Goal: Task Accomplishment & Management: Use online tool/utility

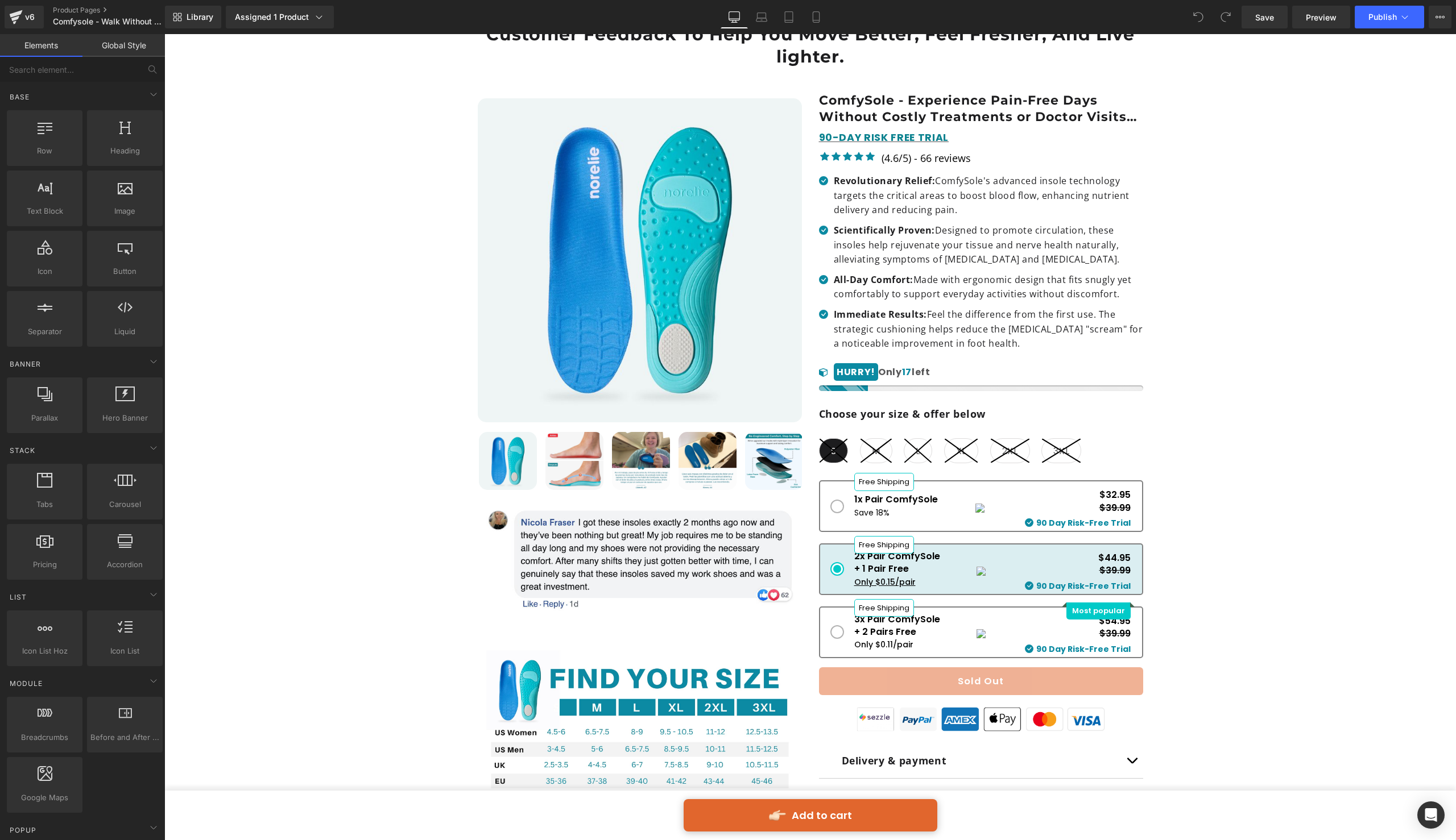
scroll to position [277, 0]
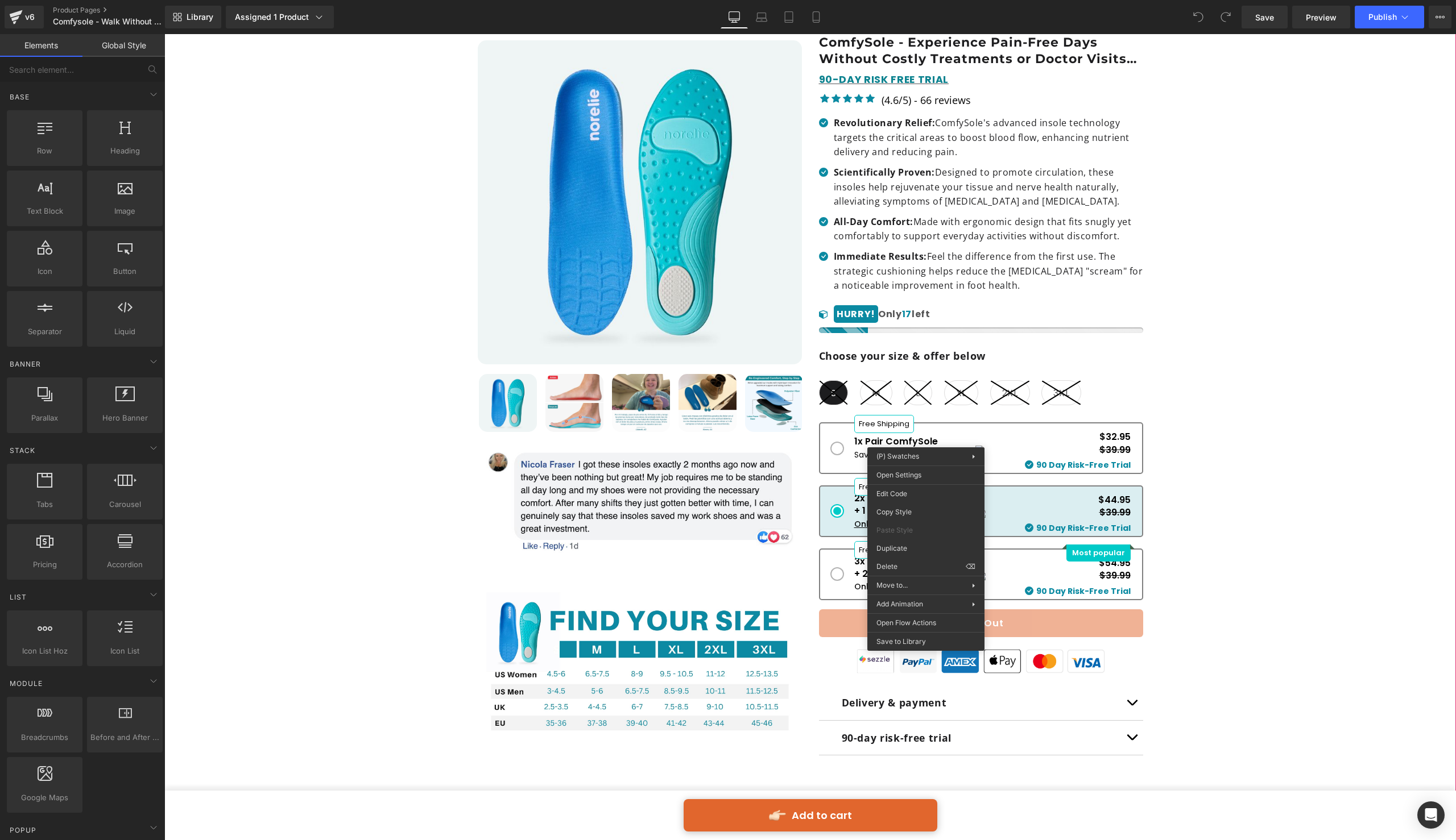
click at [1283, 438] on div "Our Most Advanced Design — Improved By 400% Based On Real Customer Feedback To …" at bounding box center [810, 460] width 1280 height 1036
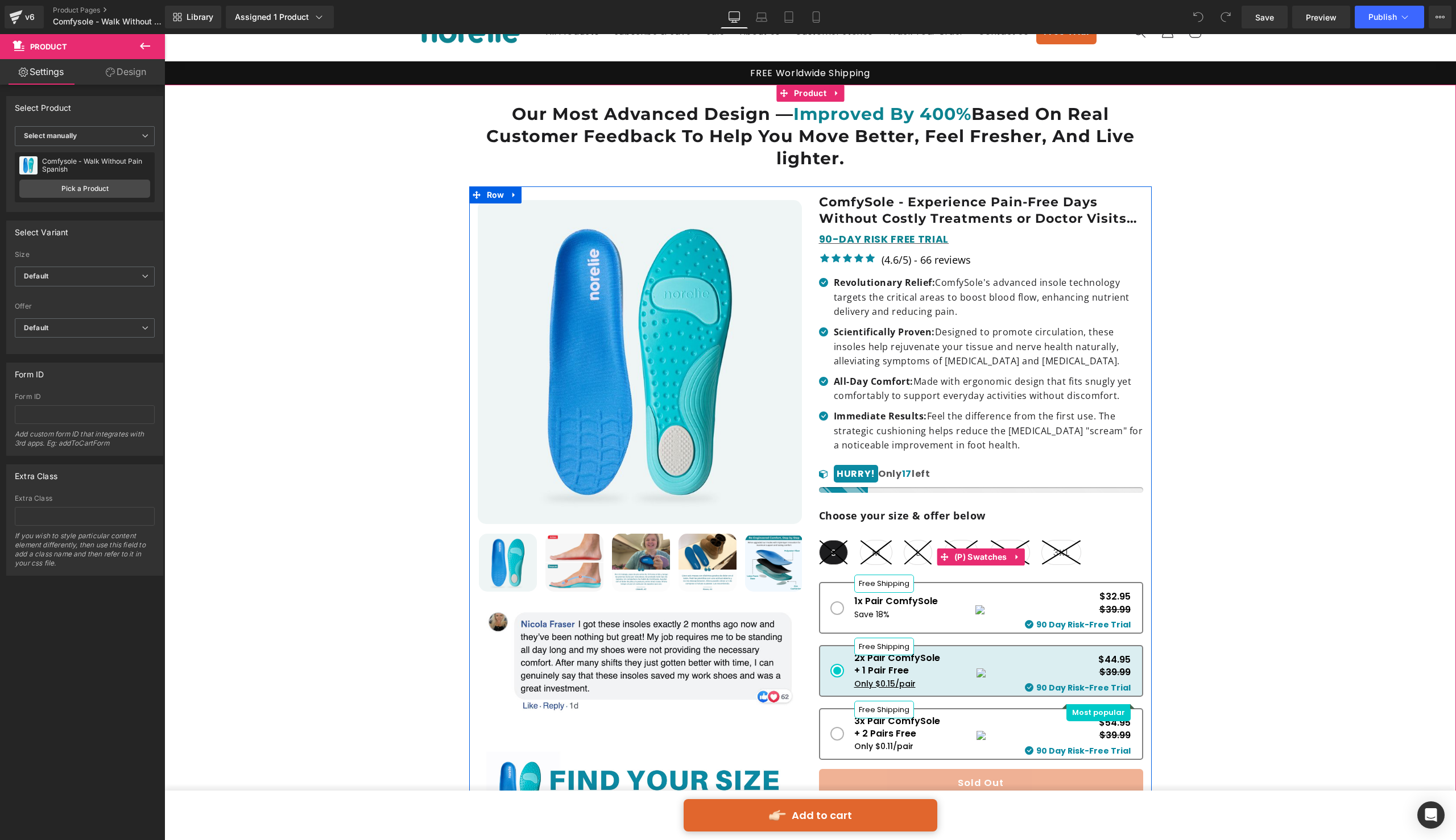
scroll to position [58, 0]
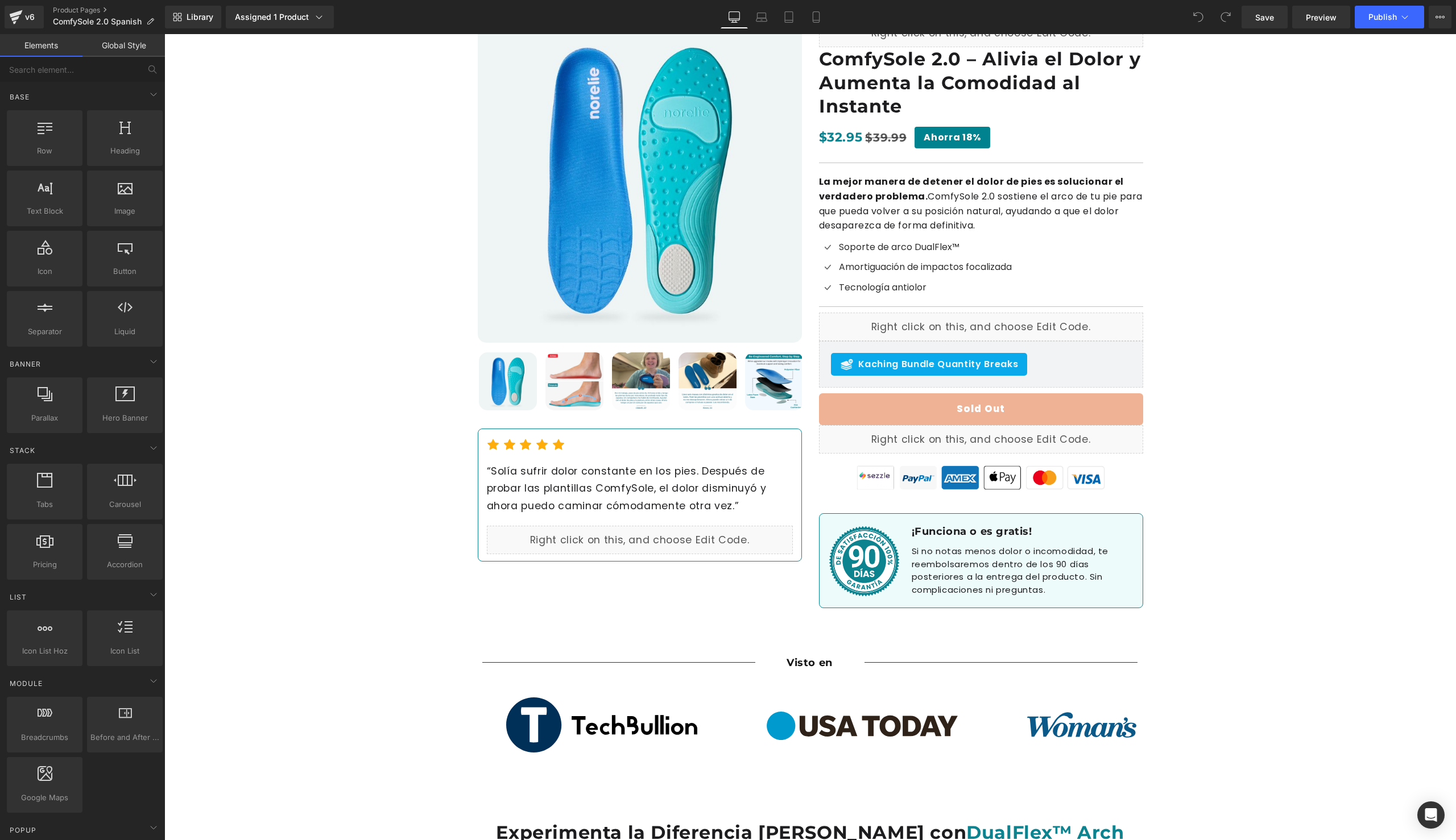
scroll to position [203, 0]
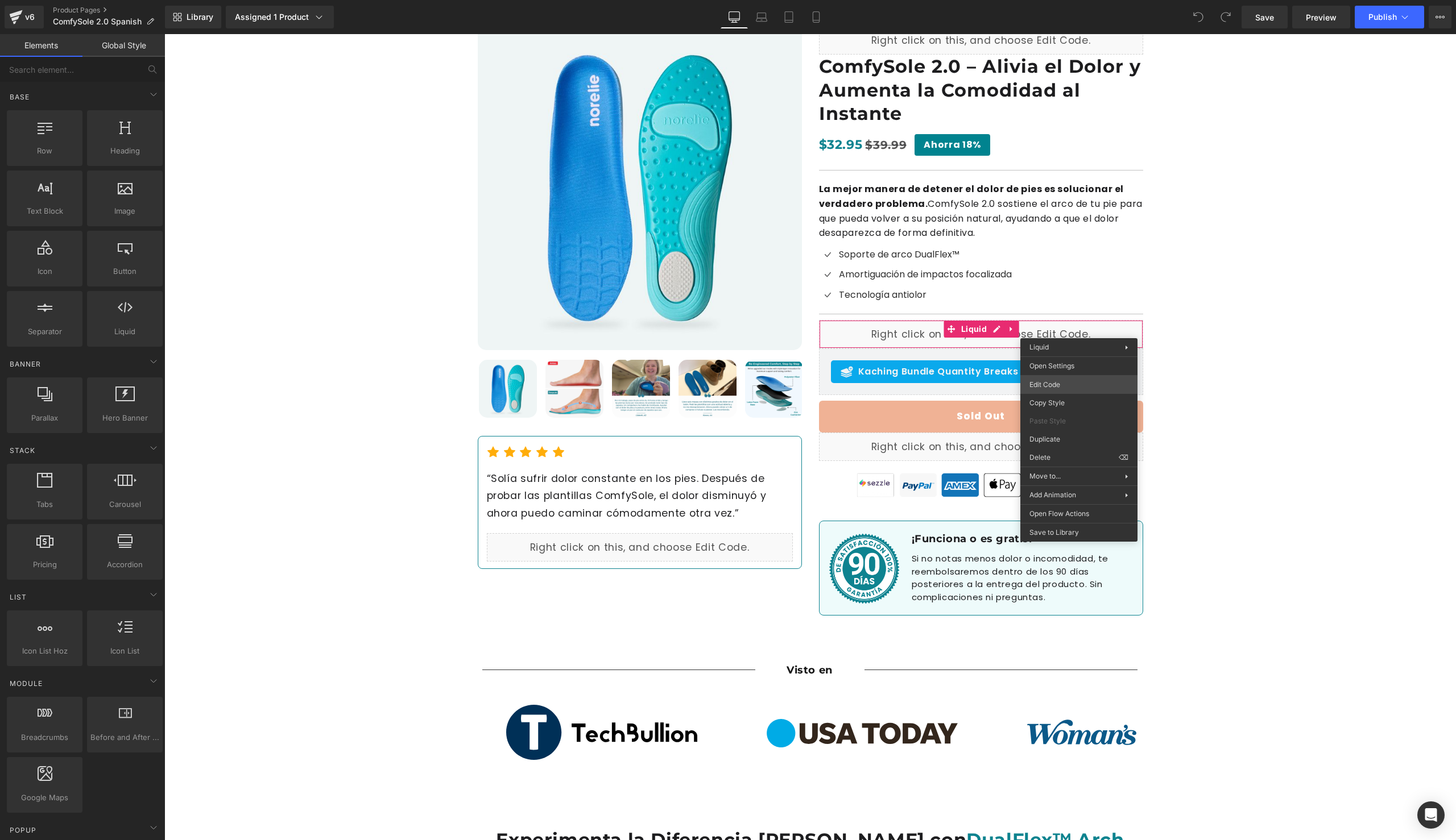
click at [1060, 378] on body "You are previewing how the will restyle your page. You can not edit Elements in…" at bounding box center [728, 420] width 1456 height 840
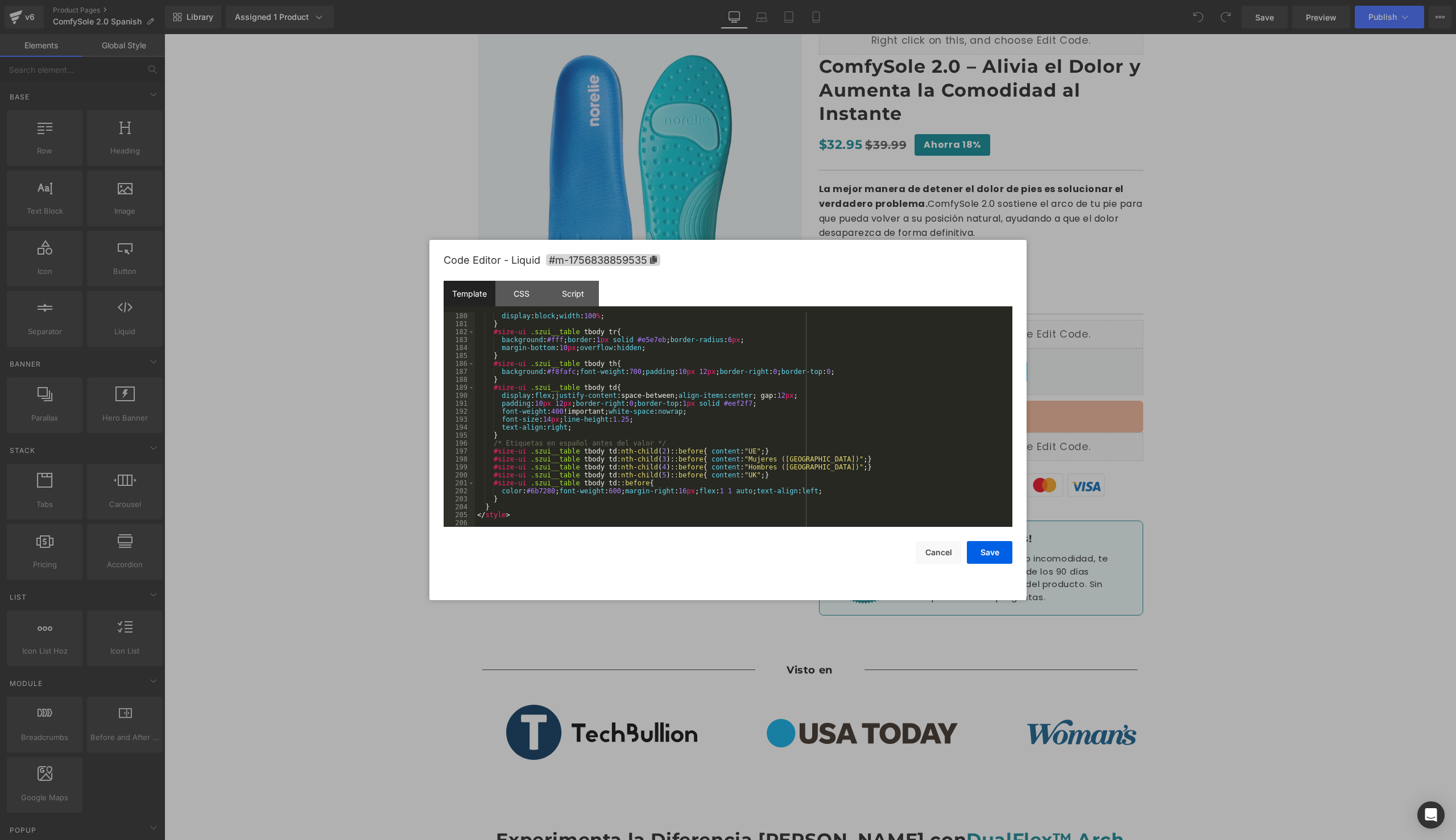
scroll to position [1472, 0]
click at [530, 305] on div "CSS" at bounding box center [521, 293] width 52 height 26
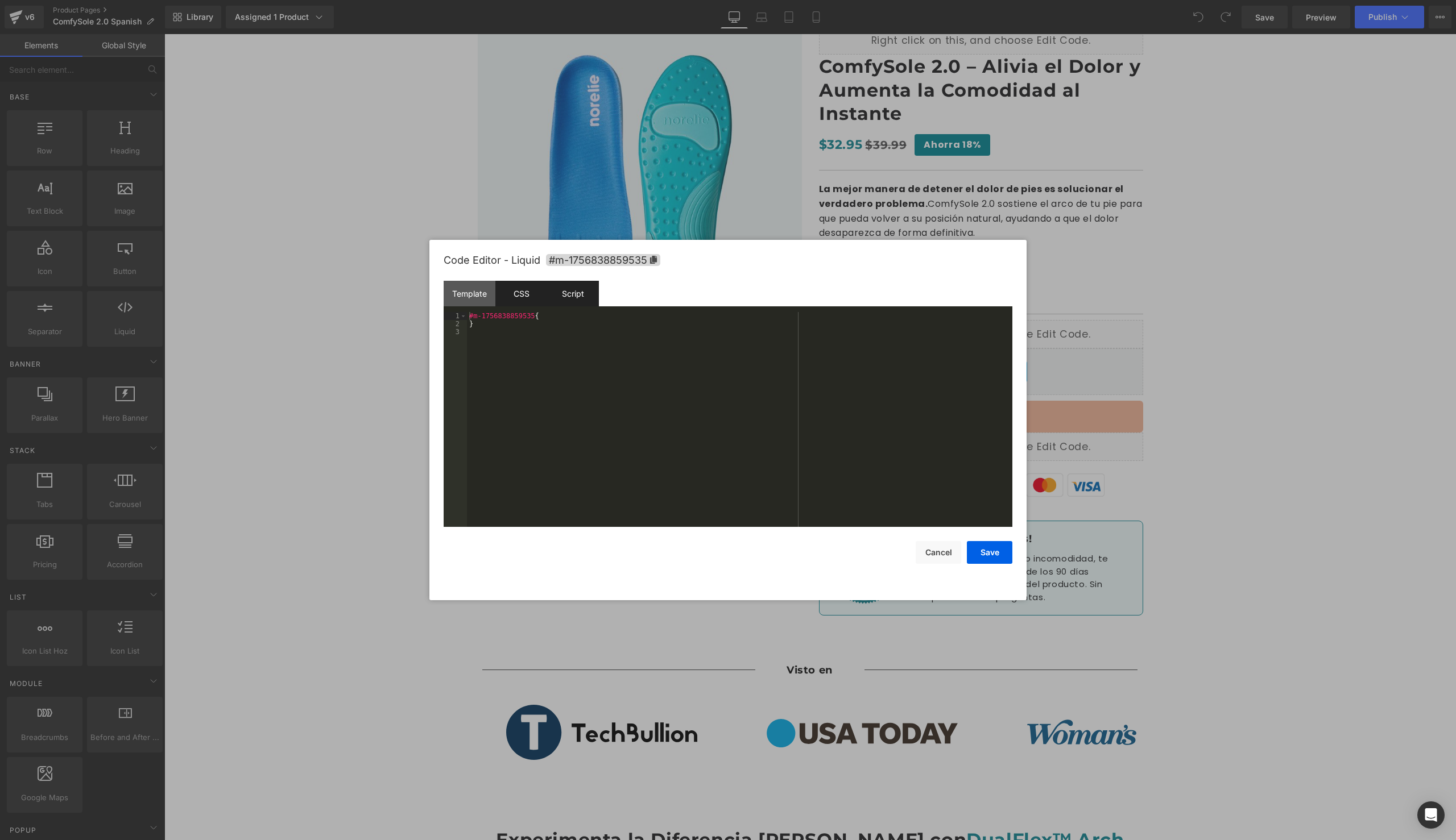
click at [550, 296] on div "Script" at bounding box center [573, 293] width 52 height 26
click at [469, 297] on div "Template" at bounding box center [470, 293] width 52 height 26
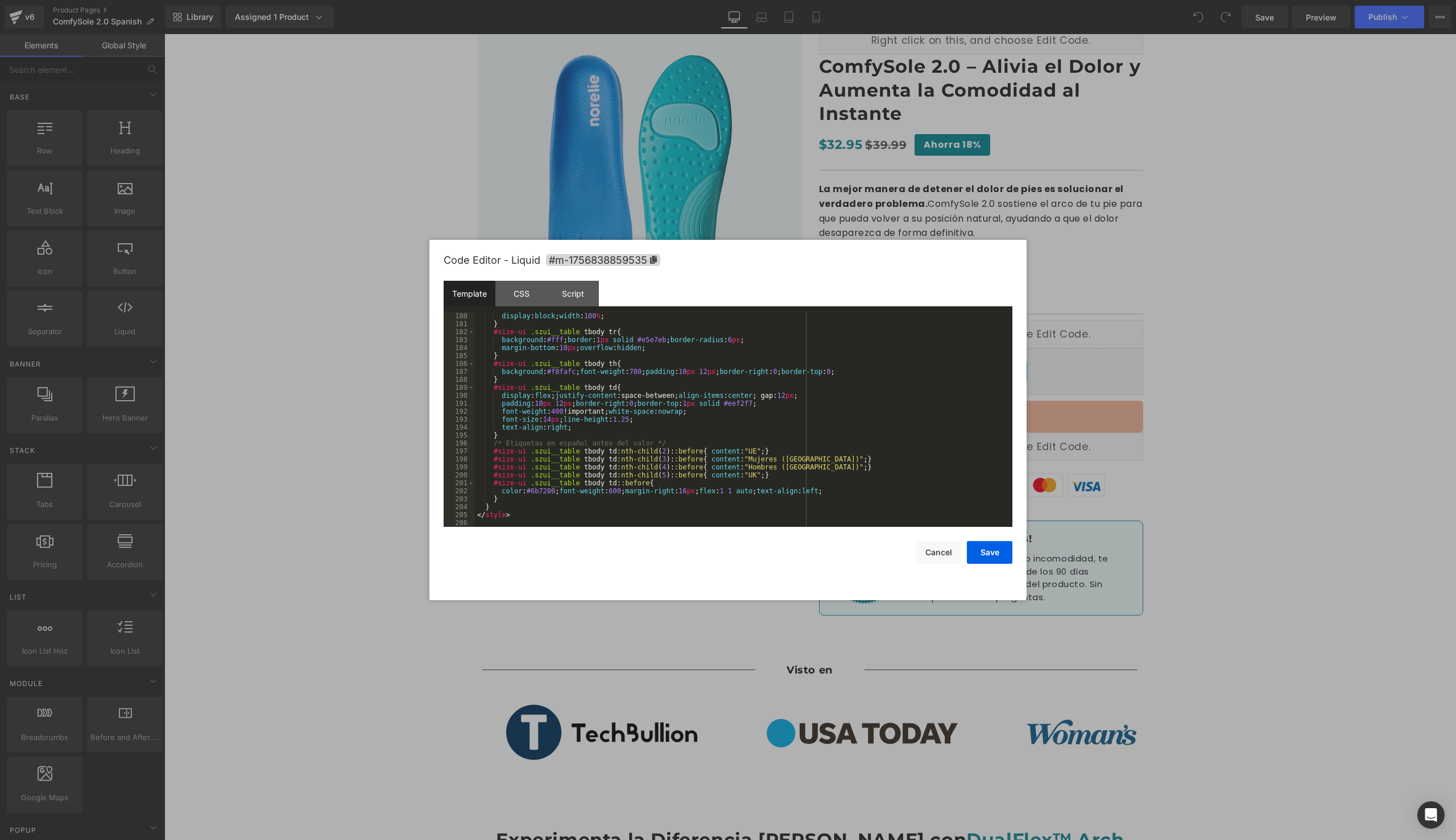
click at [1294, 269] on div at bounding box center [728, 420] width 1456 height 840
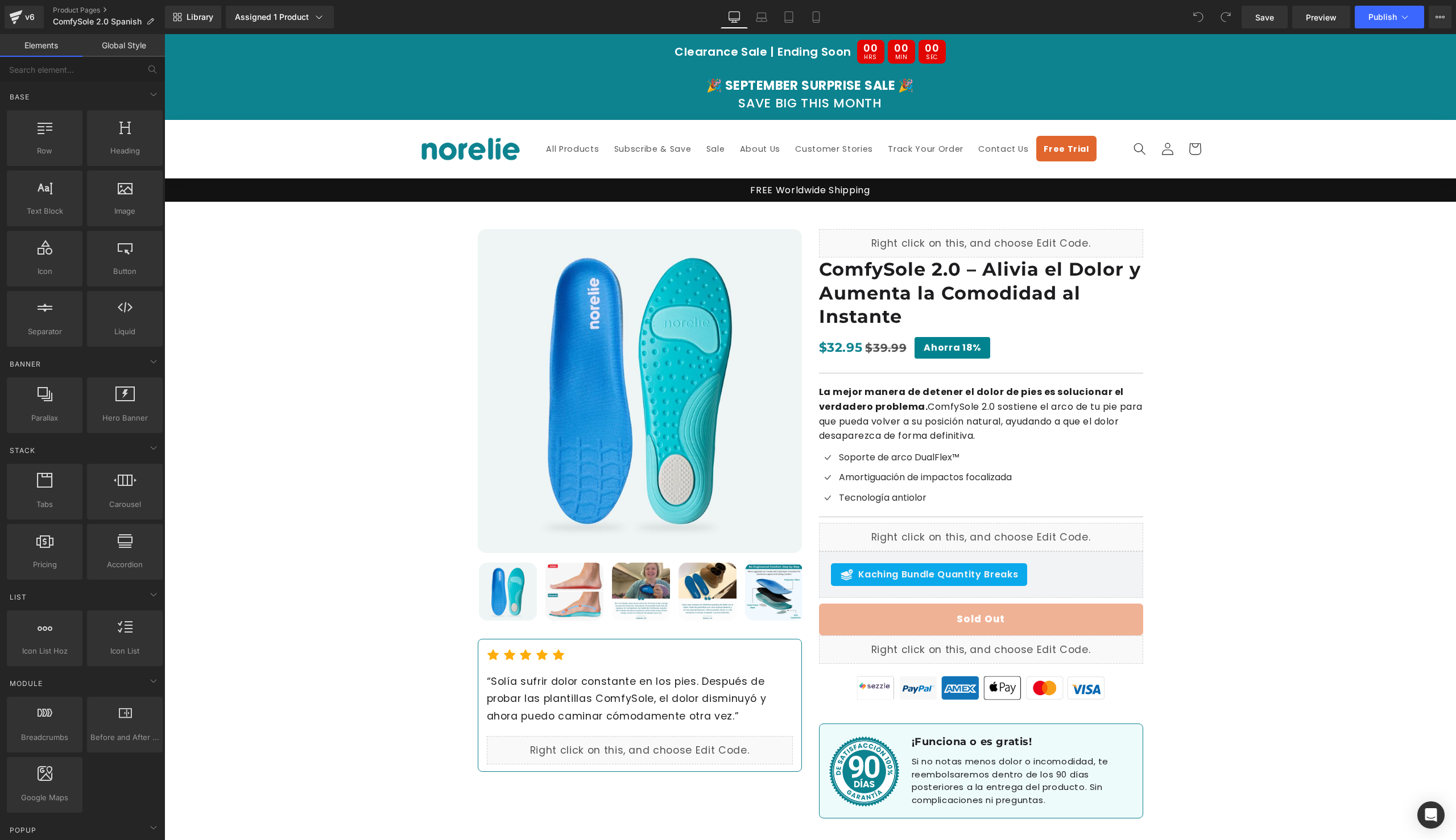
scroll to position [7, 0]
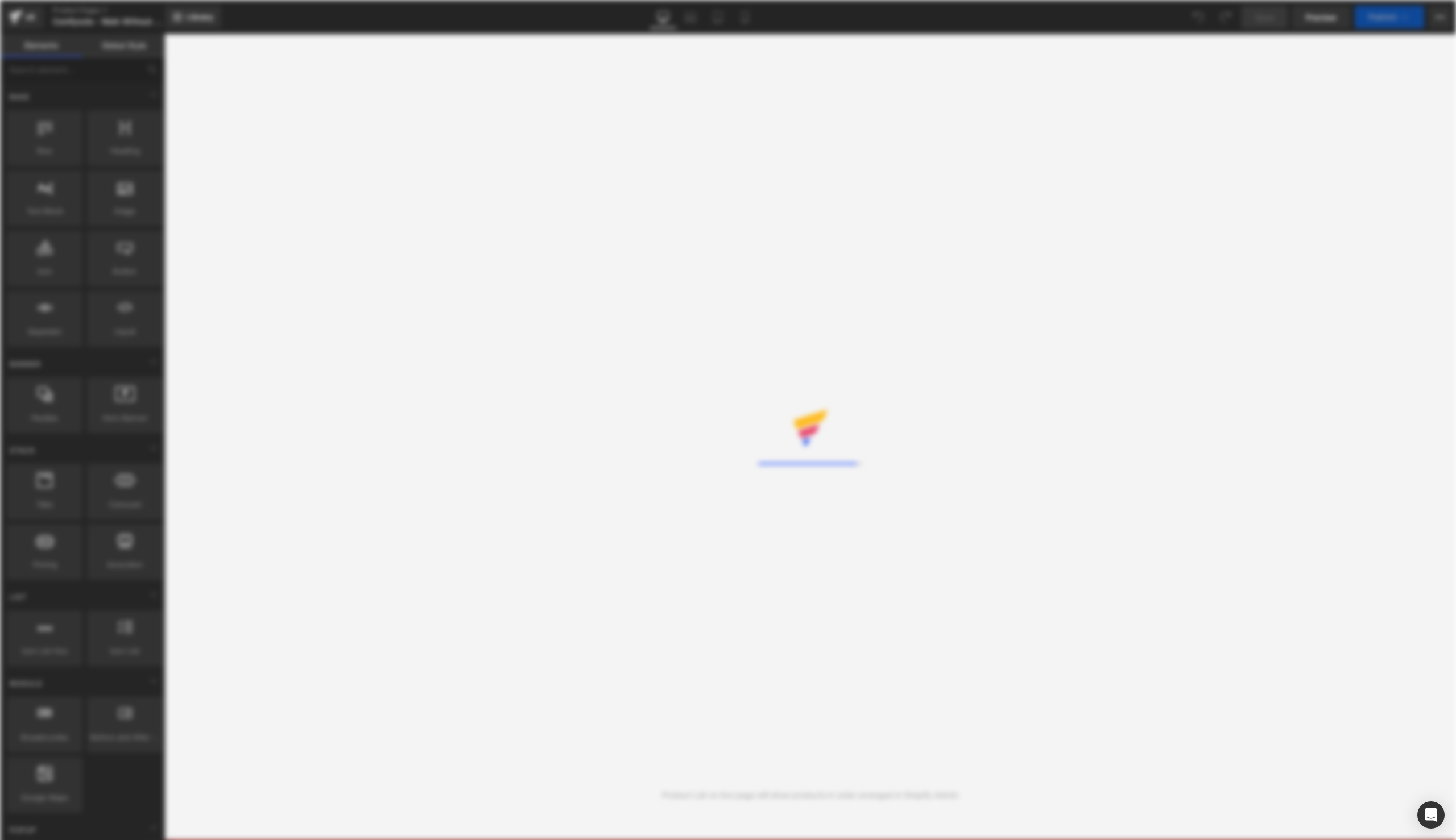
click at [720, 412] on icon at bounding box center [728, 412] width 37 height 37
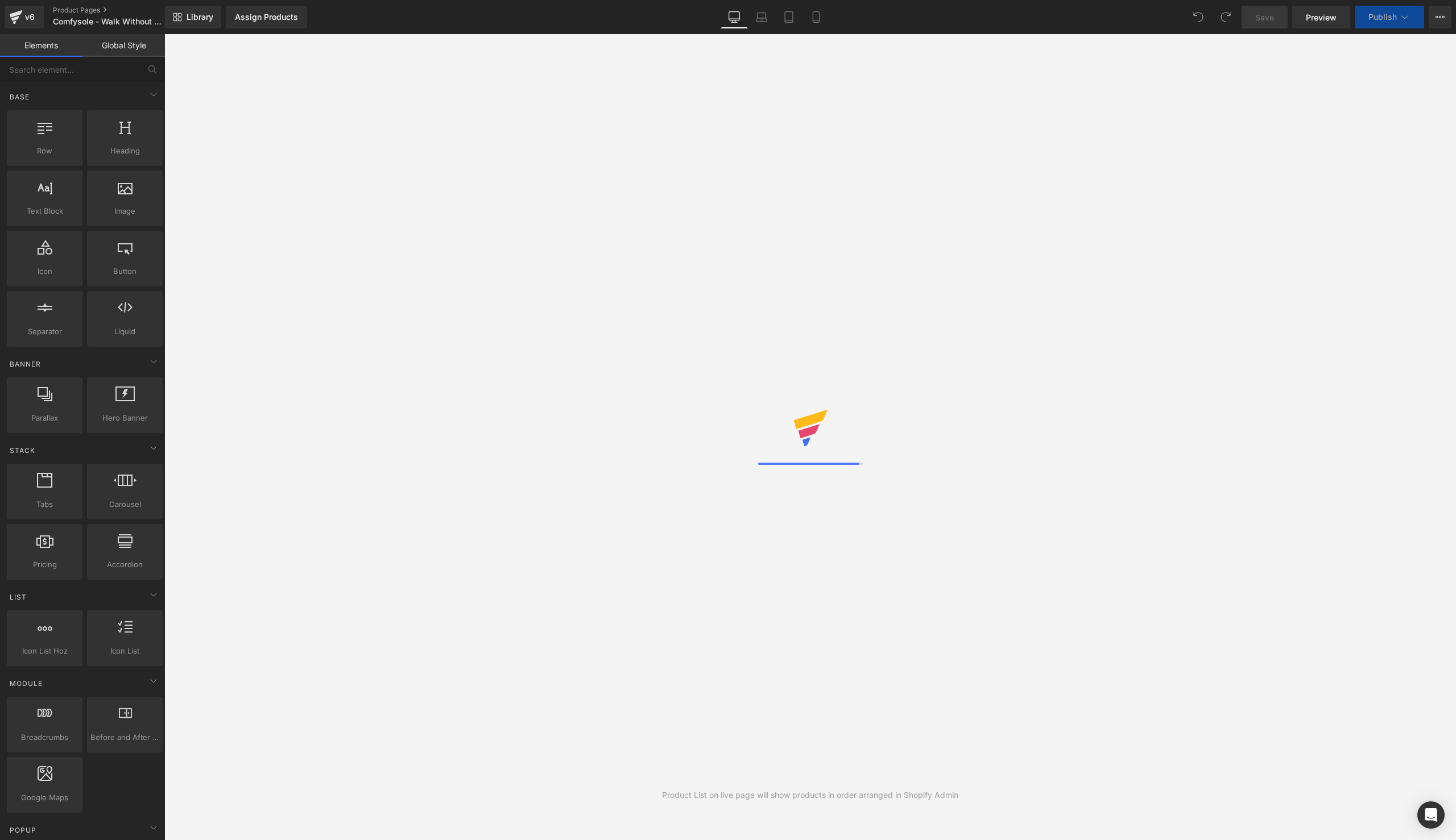
click at [720, 412] on div "Product List on live page will show products in order arranged in Shopify Admin" at bounding box center [810, 437] width 1292 height 806
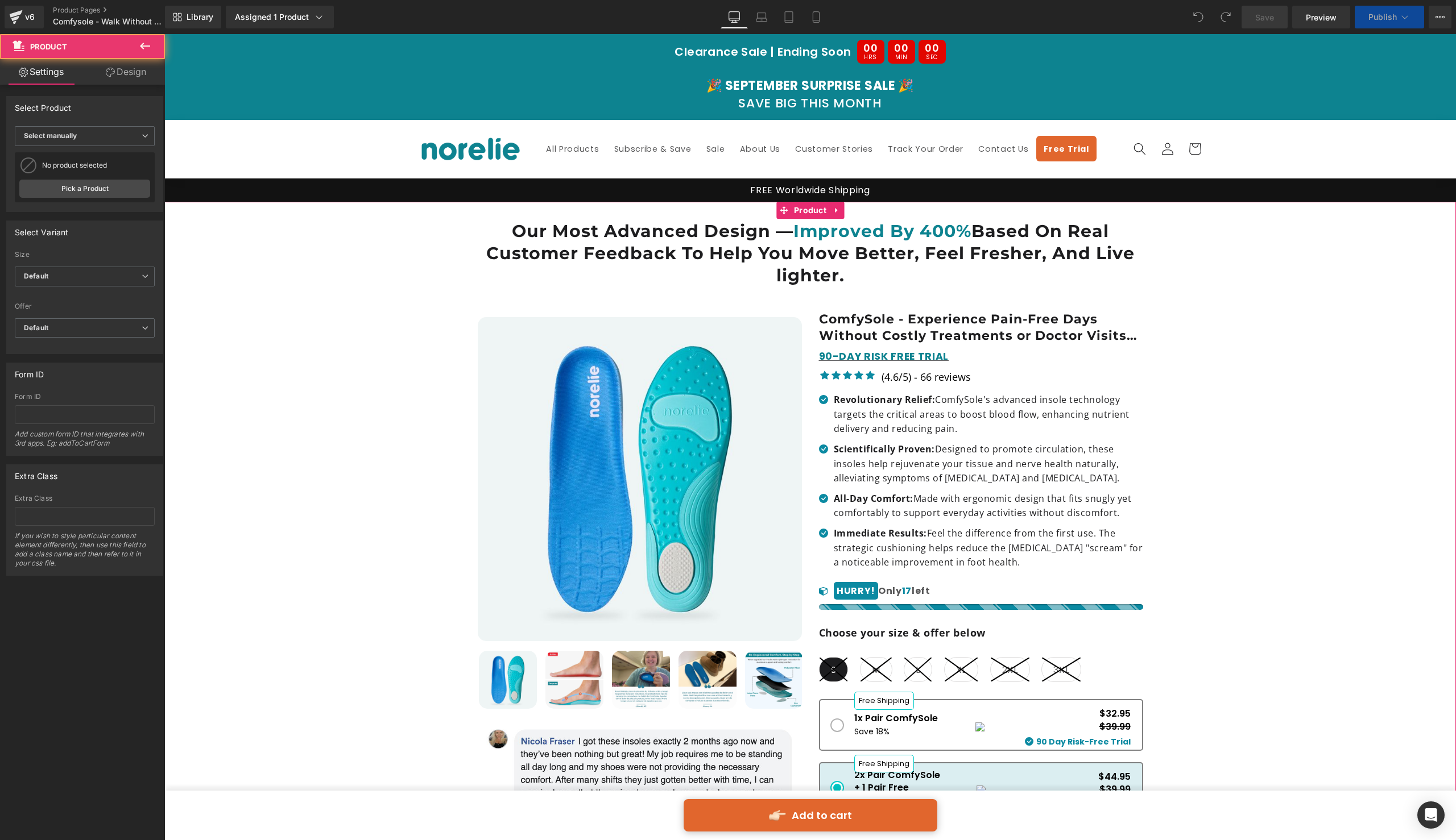
click at [1277, 520] on div "Our Most Advanced Design — Improved By 400% Based On Real Customer Feedback To …" at bounding box center [810, 737] width 1280 height 1036
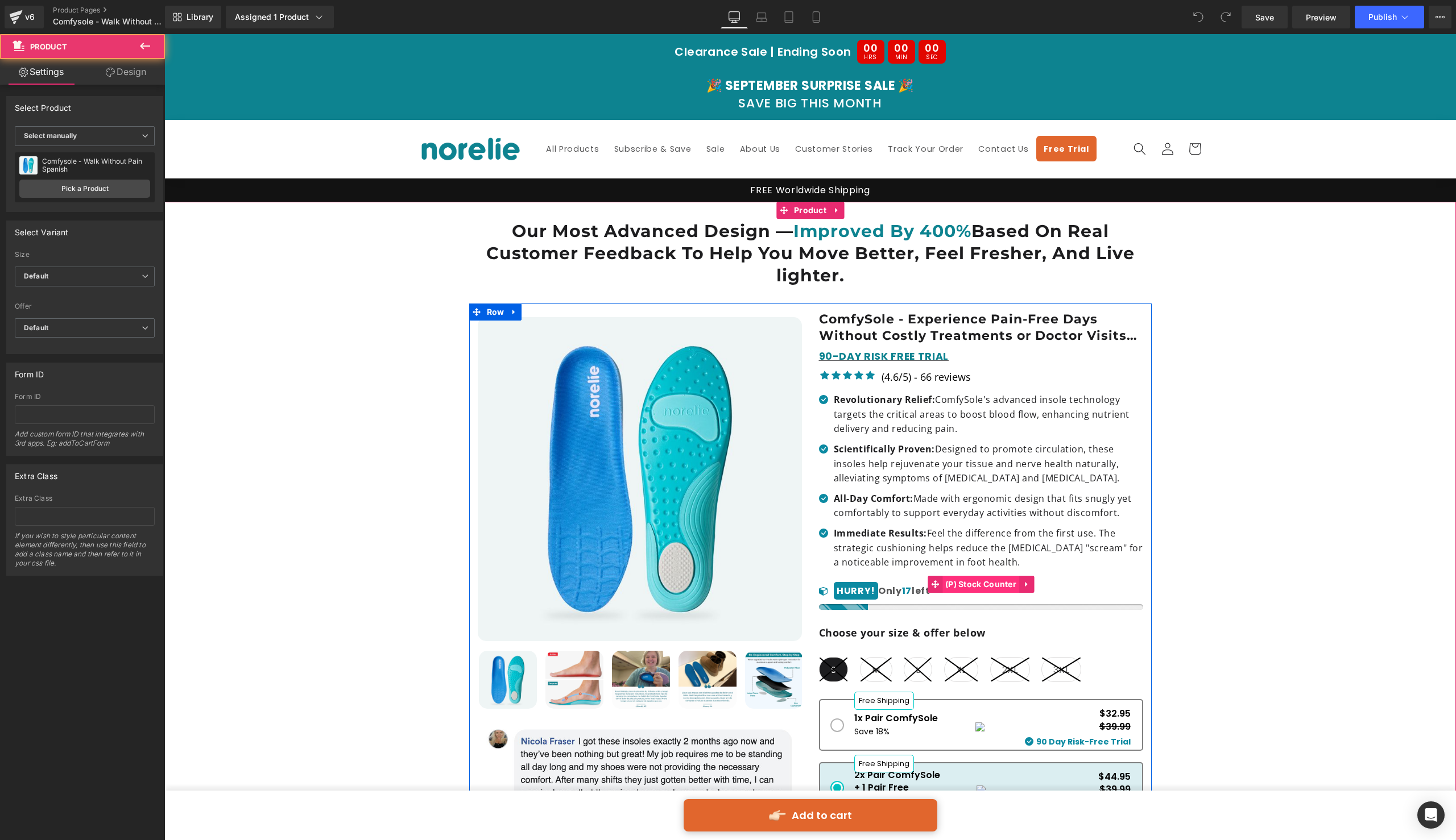
scroll to position [196, 0]
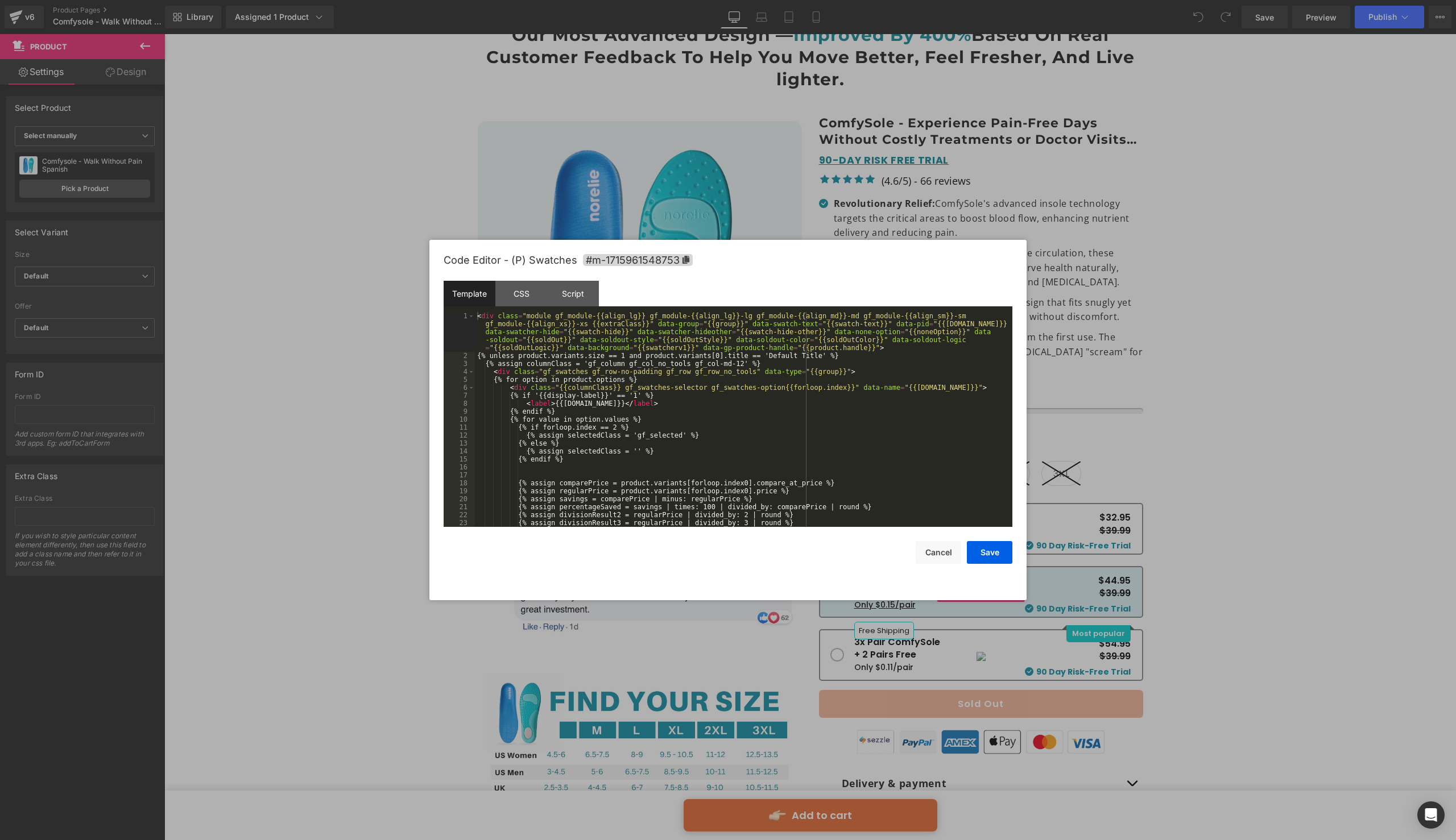
click at [911, 0] on div "You are previewing how the will restyle your page. You can not edit Elements in…" at bounding box center [728, 0] width 1456 height 0
click at [833, 481] on div "< div class = "module gf_module-{{align_lg}} gf_module-{{align_lg}}-lg gf_modul…" at bounding box center [741, 443] width 533 height 263
click at [833, 474] on div "< div class = "module gf_module-{{align_lg}} gf_module-{{align_lg}}-lg gf_modul…" at bounding box center [741, 443] width 533 height 263
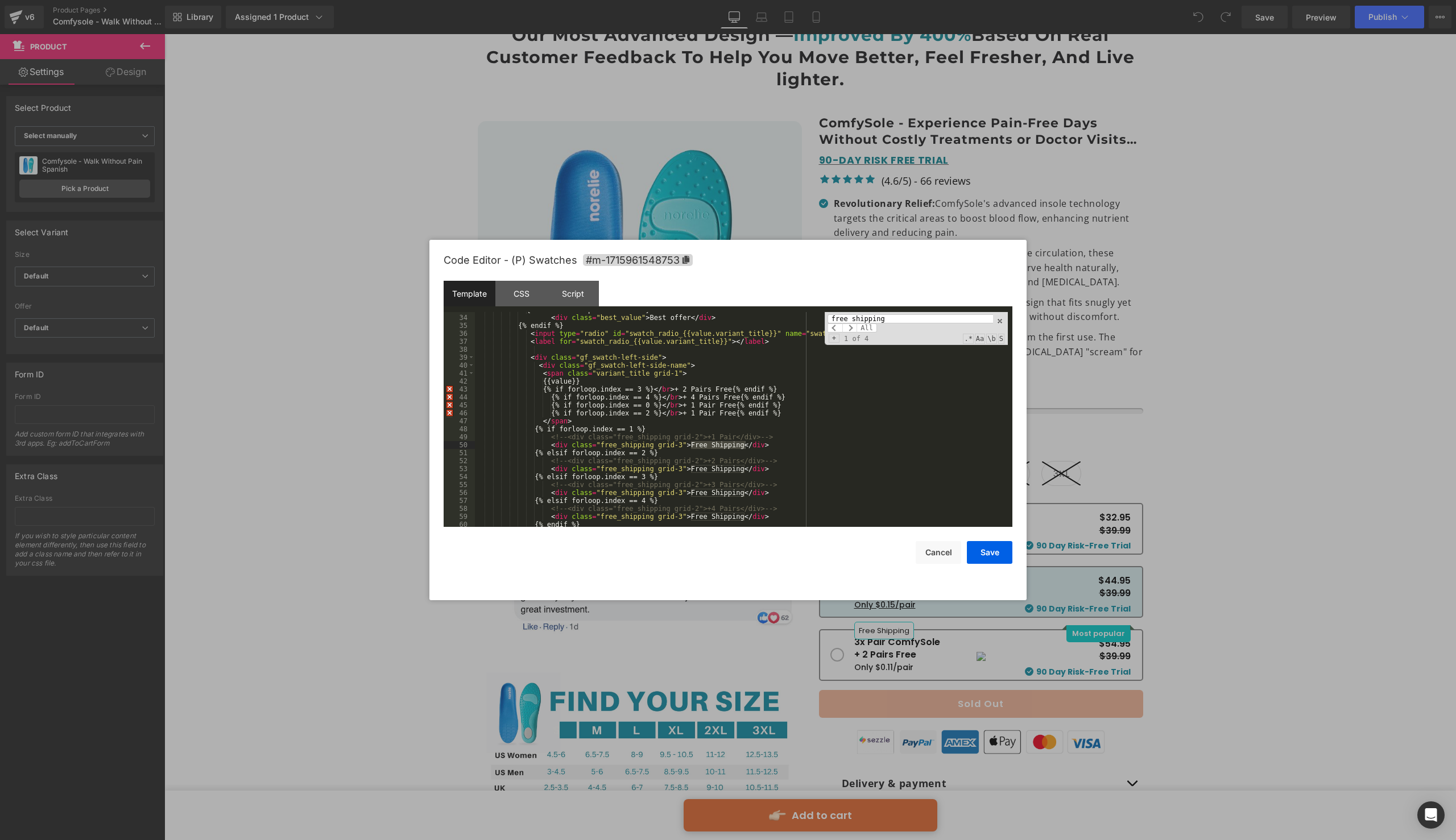
scroll to position [349, 0]
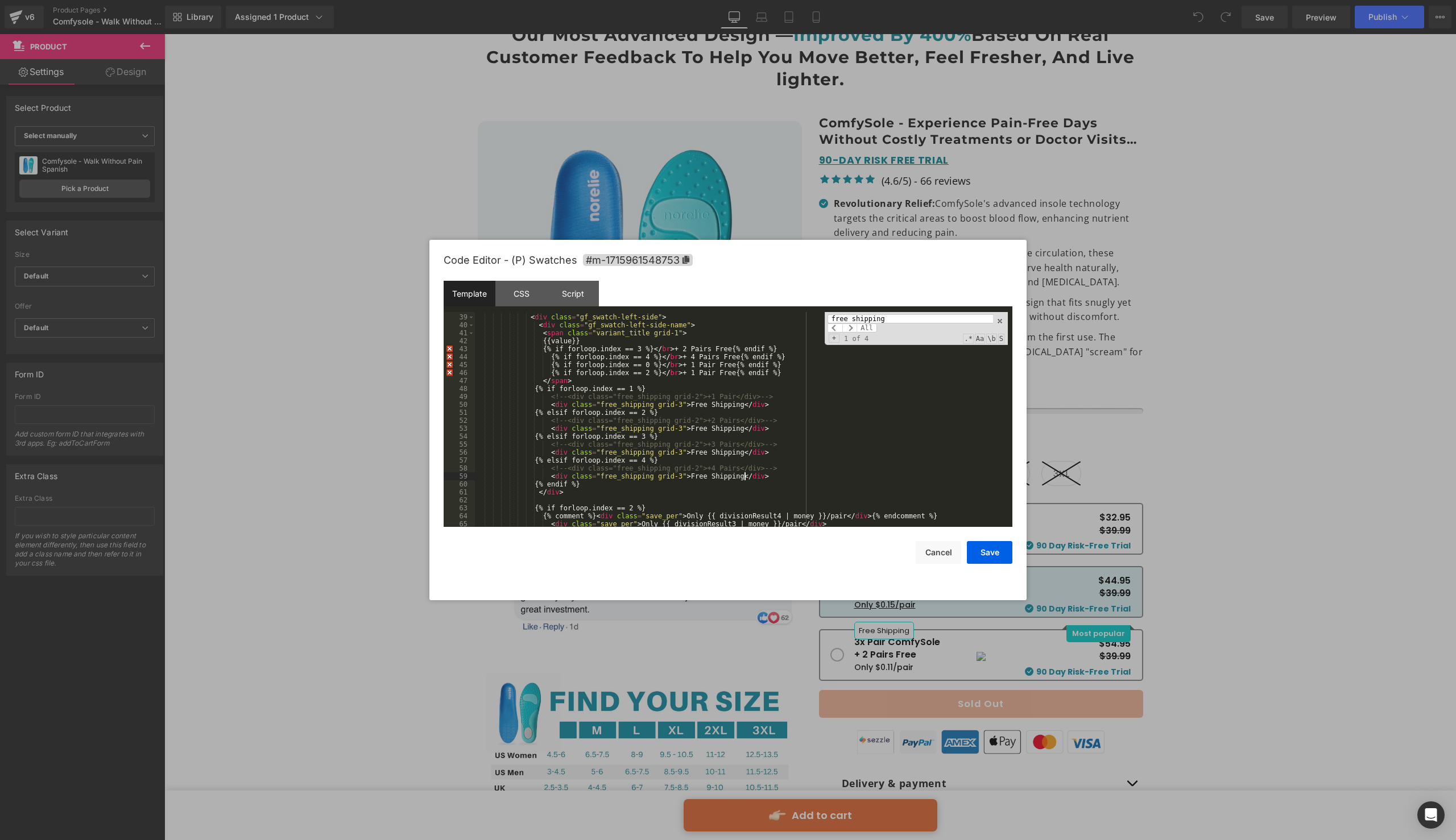
click at [745, 475] on div "< div class = "gf_swatch-left-side" > < div class = "gf_swatch-left-side-name" …" at bounding box center [741, 421] width 533 height 231
drag, startPoint x: 745, startPoint y: 476, endPoint x: 692, endPoint y: 476, distance: 53.0
click at [692, 476] on div "< div class = "gf_swatch-left-side" > < div class = "gf_swatch-left-side-name" …" at bounding box center [741, 421] width 533 height 231
drag, startPoint x: 692, startPoint y: 476, endPoint x: 745, endPoint y: 476, distance: 53.0
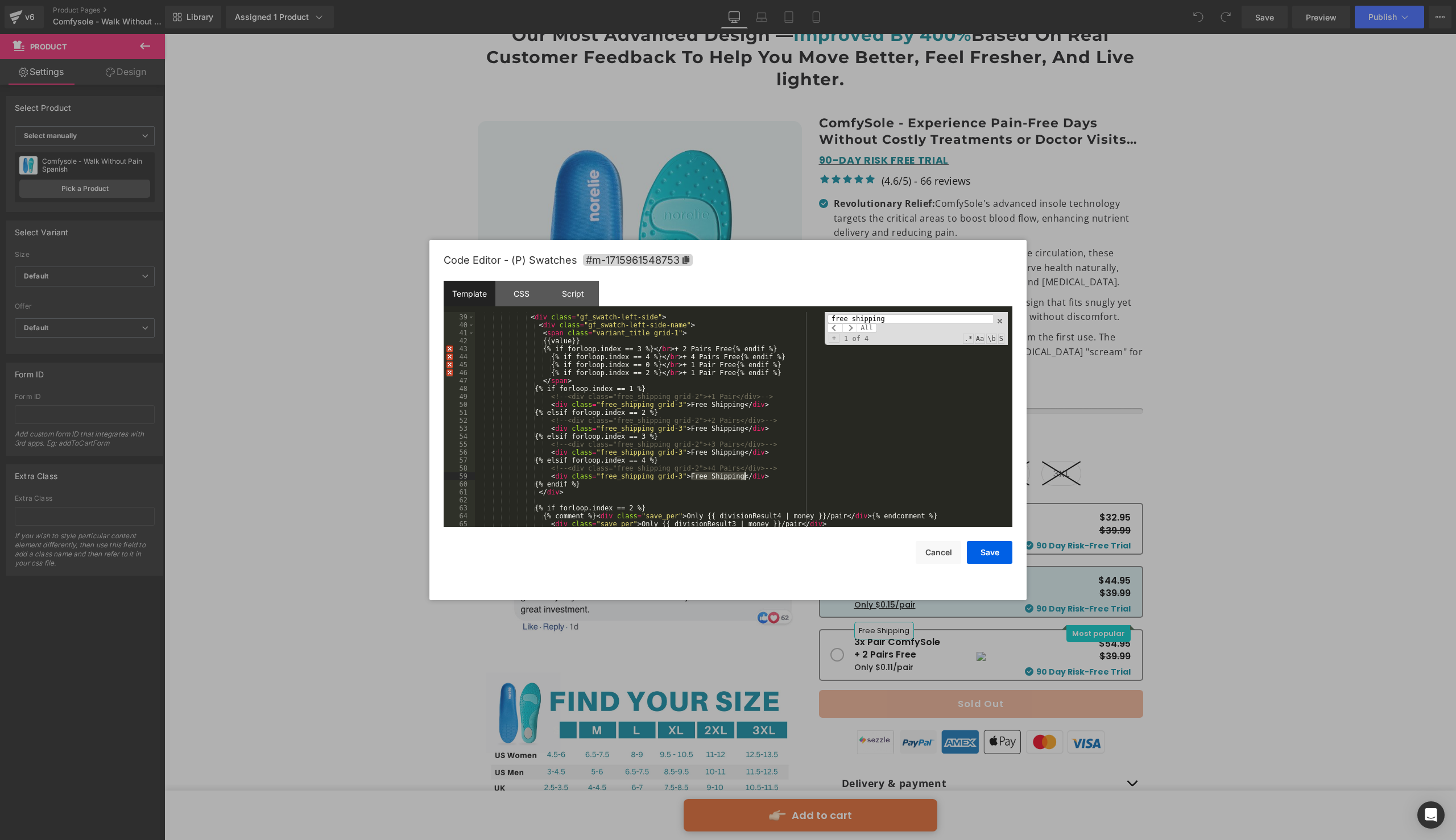
click at [745, 476] on div "< div class = "gf_swatch-left-side" > < div class = "gf_swatch-left-side-name" …" at bounding box center [741, 421] width 533 height 231
drag, startPoint x: 745, startPoint y: 452, endPoint x: 691, endPoint y: 452, distance: 54.0
click at [691, 452] on div "< div class = "gf_swatch-left-side" > < div class = "gf_swatch-left-side-name" …" at bounding box center [741, 421] width 533 height 231
click at [870, 321] on input "free shipping" at bounding box center [910, 318] width 165 height 9
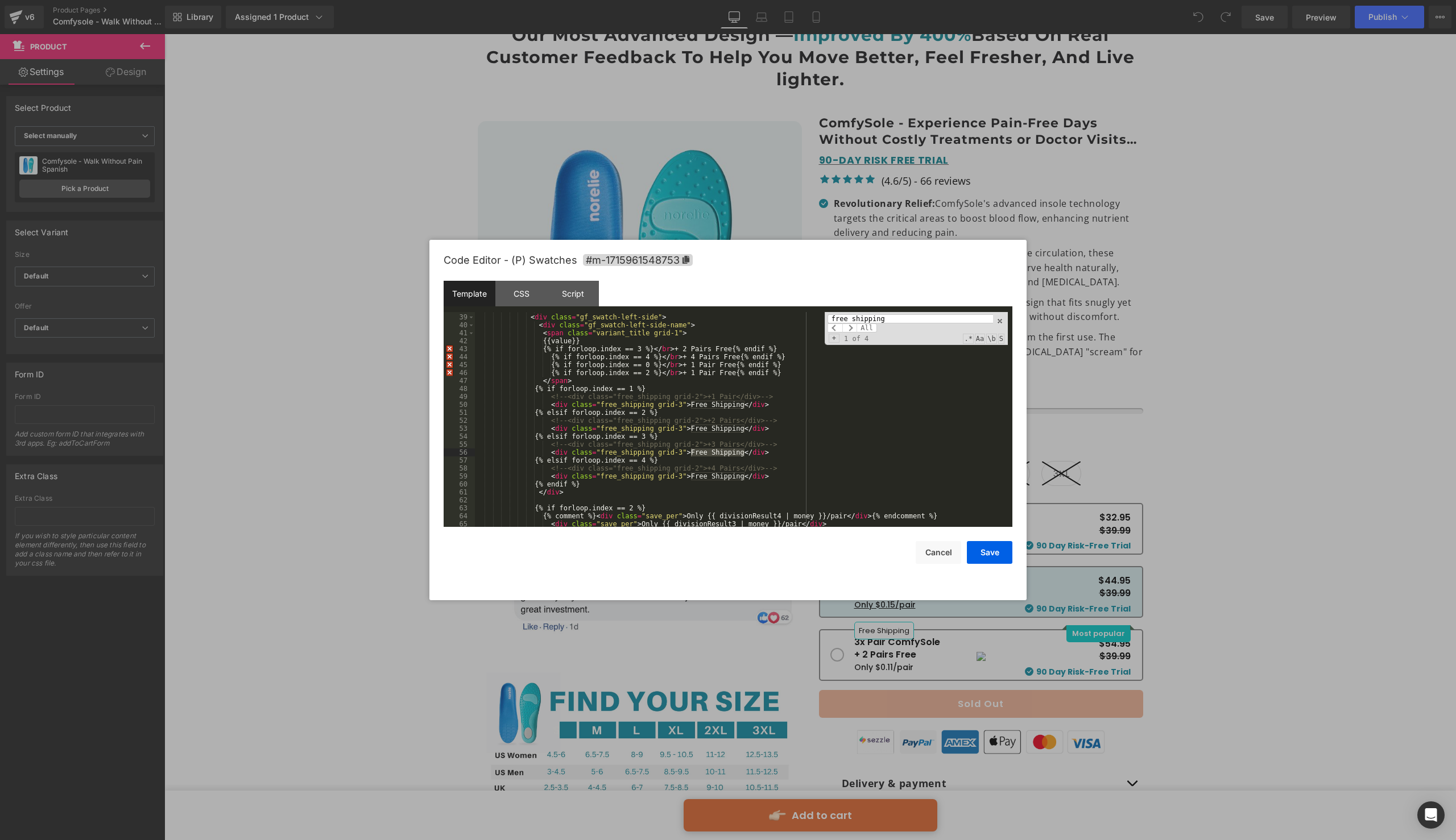
click at [870, 321] on input "free shipping" at bounding box center [910, 318] width 165 height 9
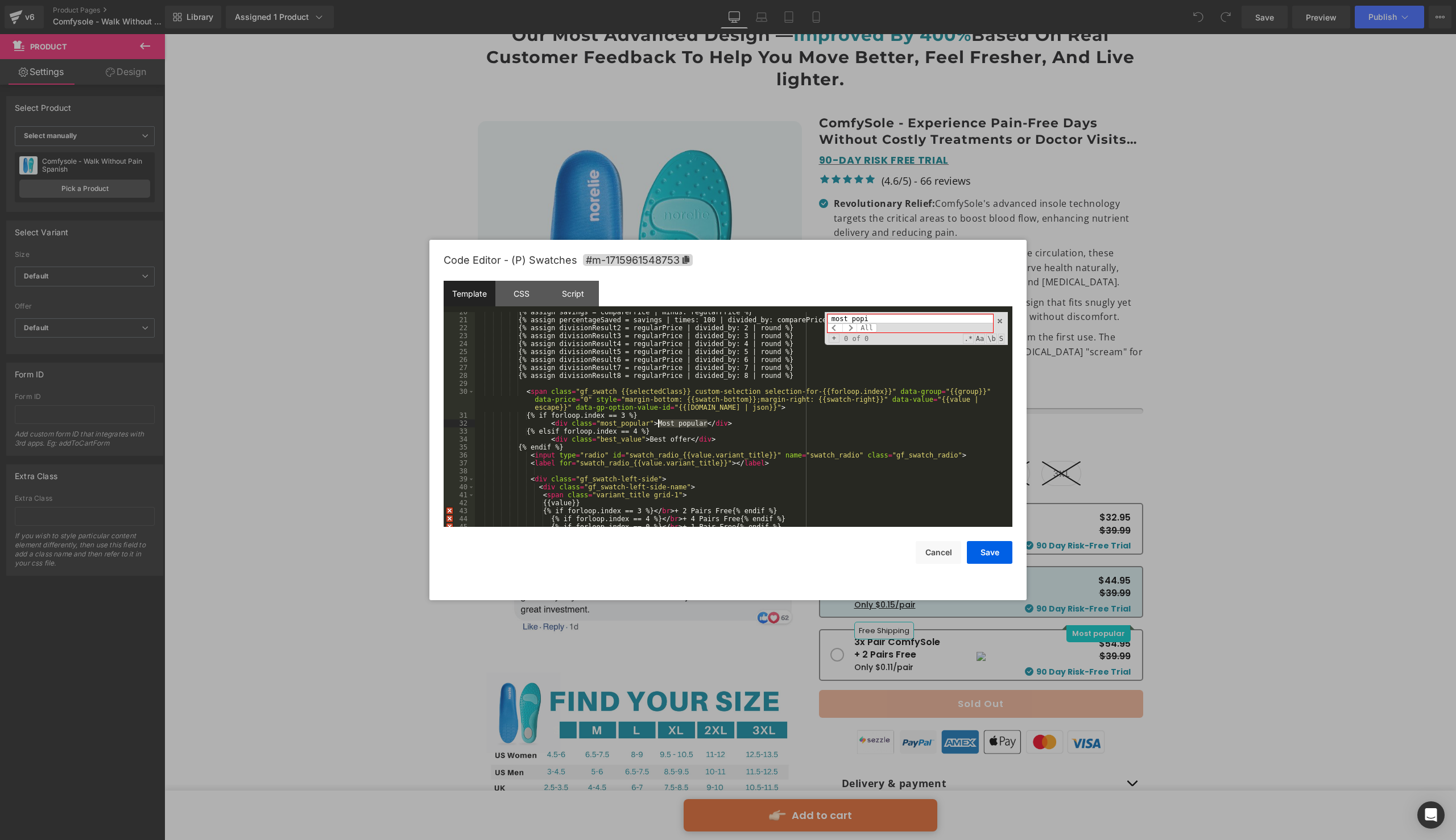
drag, startPoint x: 708, startPoint y: 422, endPoint x: 658, endPoint y: 424, distance: 50.0
click at [658, 424] on div "{% assign savings = comparePrice | minus: regularPrice %} {% assign percentageS…" at bounding box center [741, 424] width 533 height 231
drag, startPoint x: 691, startPoint y: 439, endPoint x: 650, endPoint y: 439, distance: 41.0
click at [650, 439] on div "{% assign savings = comparePrice | minus: regularPrice %} {% assign percentageS…" at bounding box center [741, 424] width 533 height 231
click at [909, 324] on div "most popi All" at bounding box center [910, 323] width 165 height 18
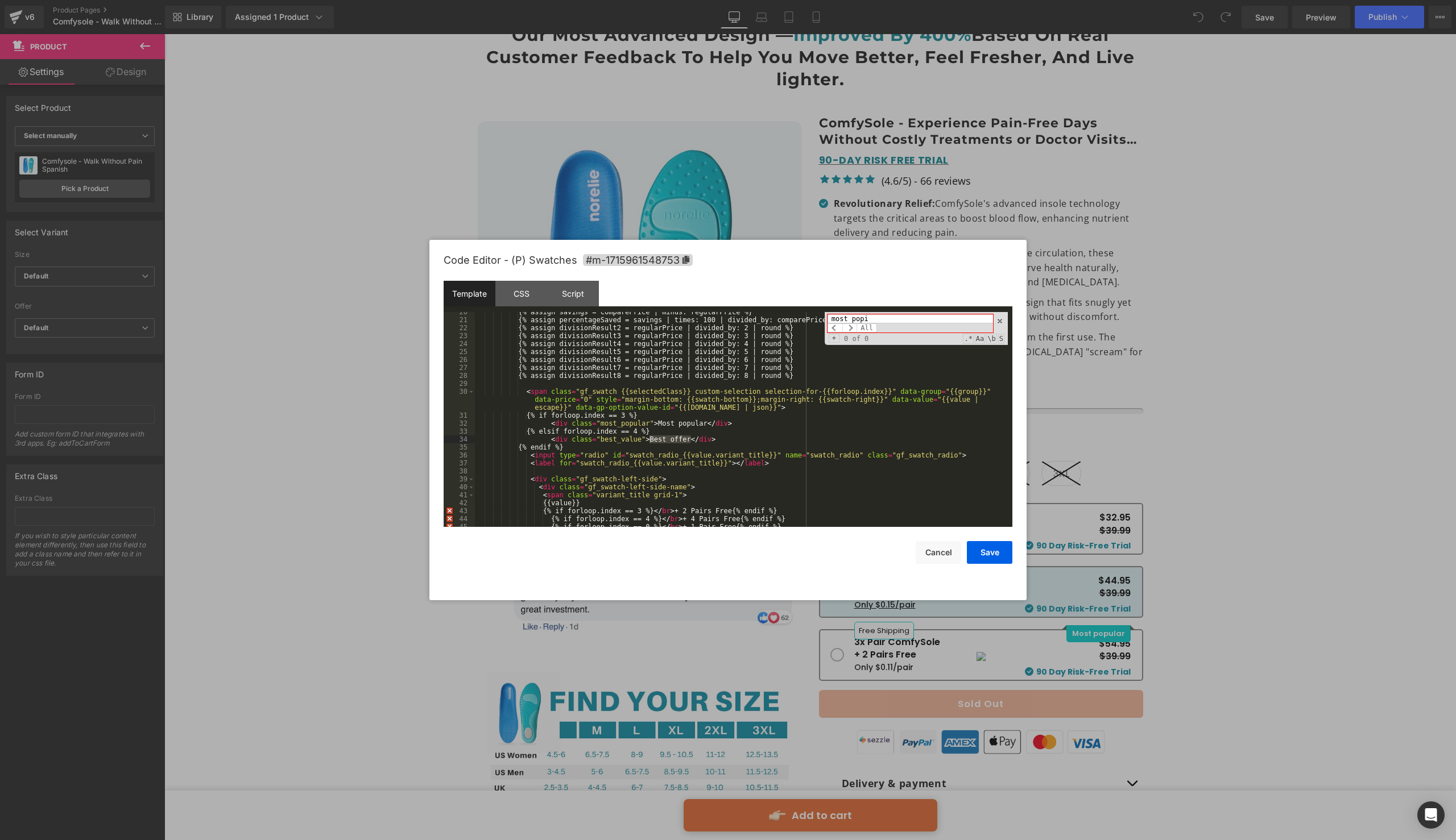
click at [909, 324] on div "most popi All" at bounding box center [910, 323] width 165 height 18
click at [895, 315] on input "most popi" at bounding box center [910, 318] width 165 height 9
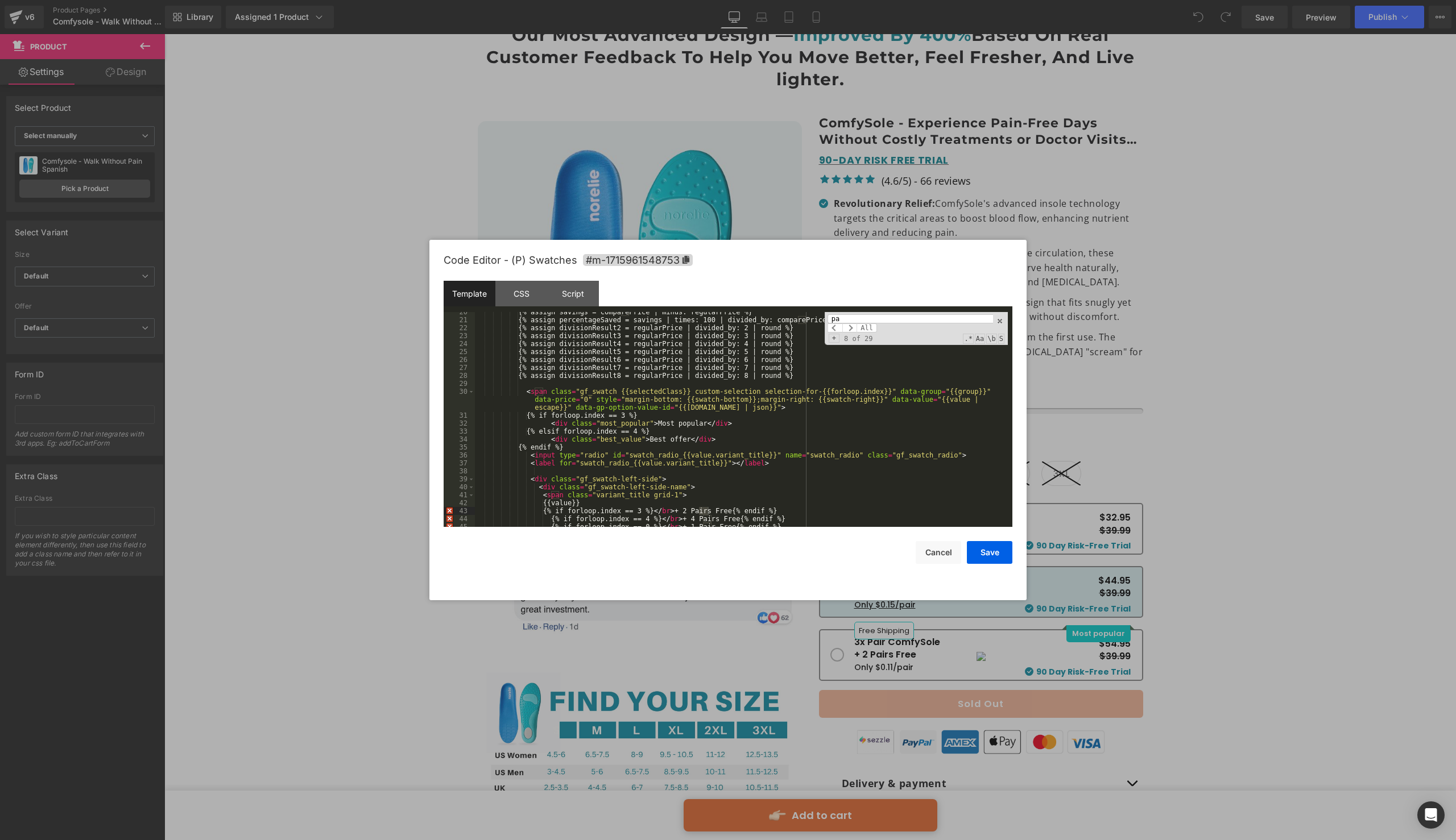
type input "p"
type input "/"
type input "pair"
click at [852, 329] on span at bounding box center [849, 327] width 15 height 9
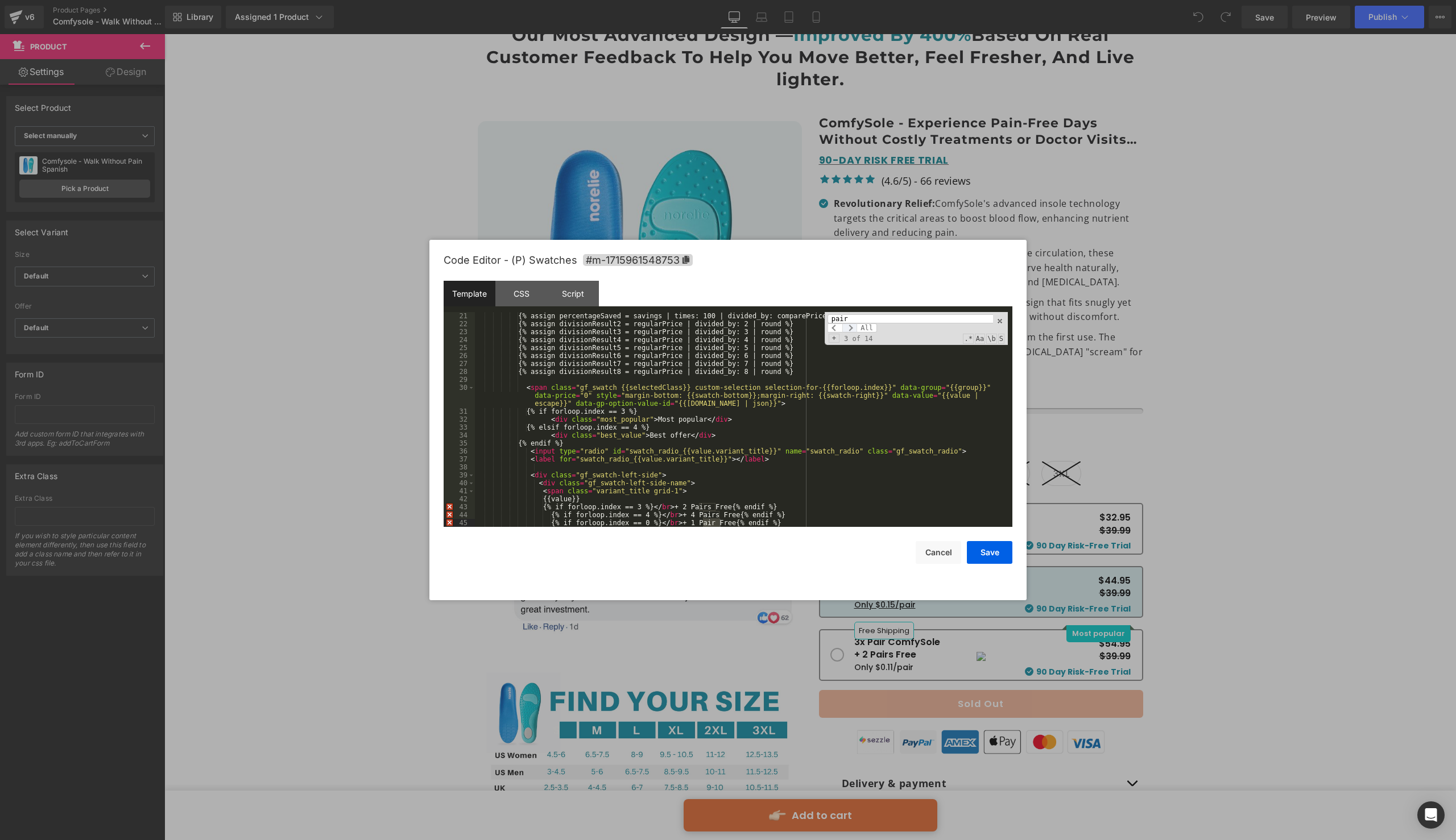
click at [852, 329] on span at bounding box center [849, 327] width 15 height 9
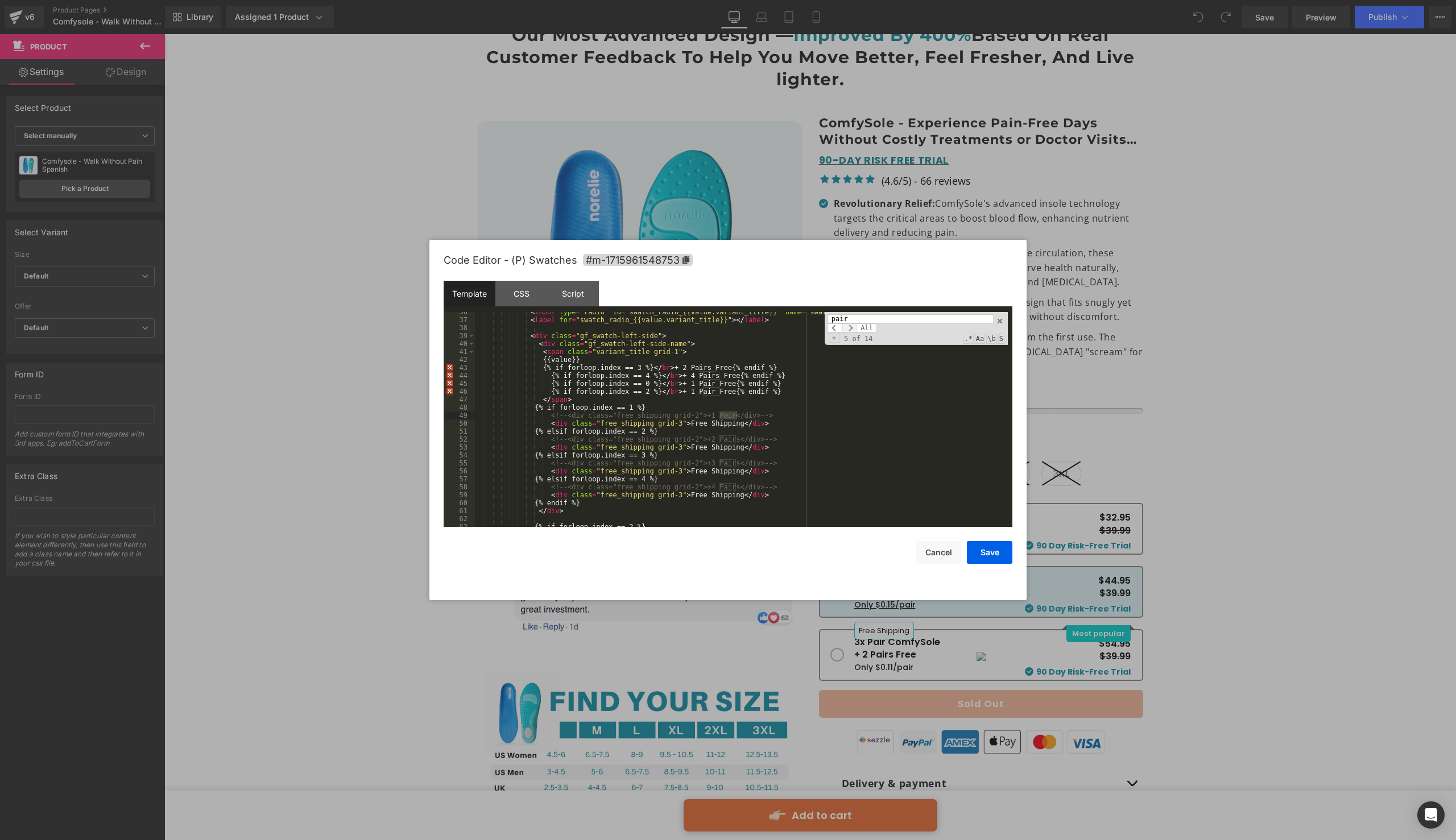
scroll to position [330, 0]
click at [849, 330] on span at bounding box center [849, 327] width 15 height 9
click at [852, 325] on span at bounding box center [849, 327] width 15 height 9
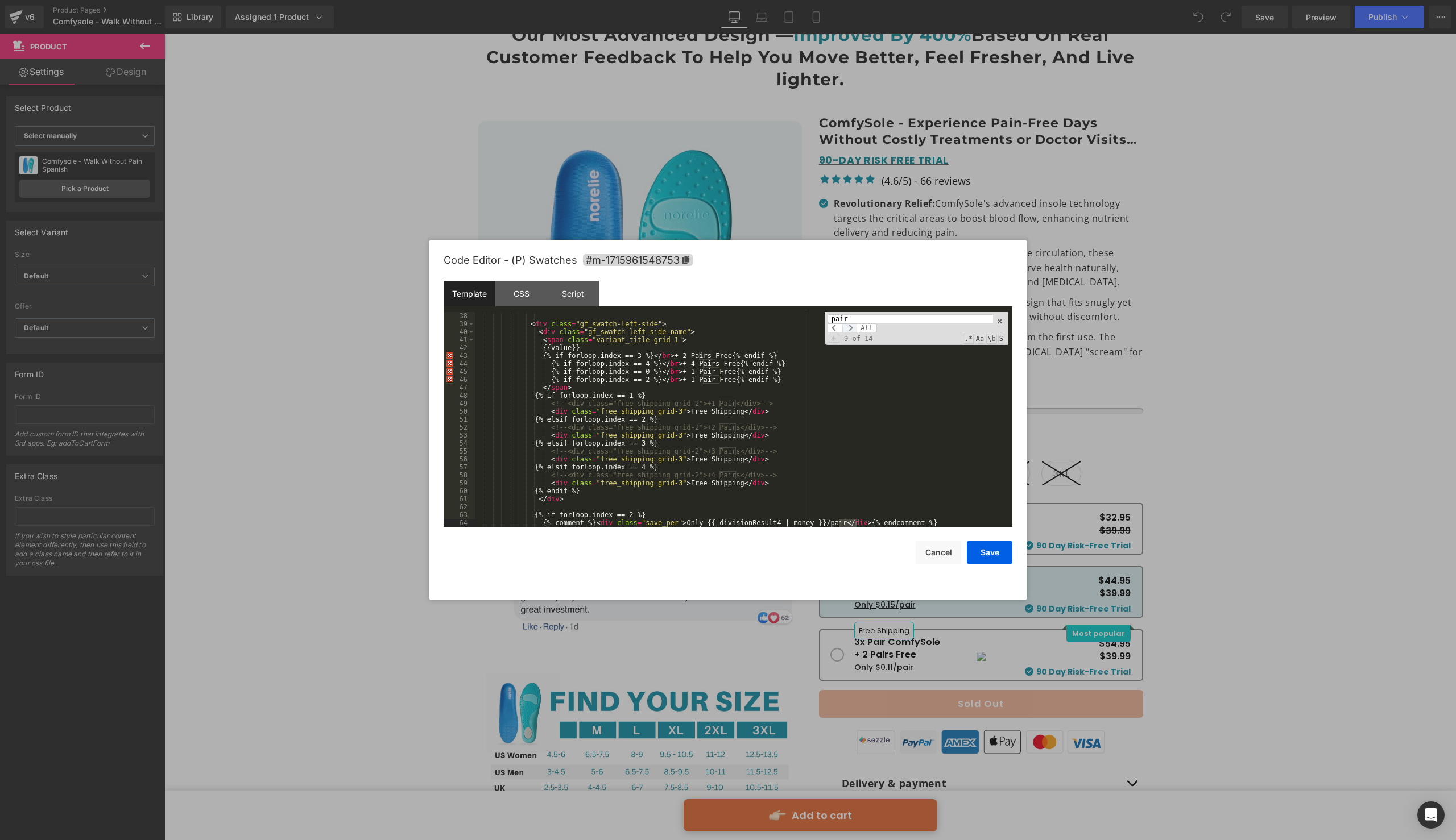
click at [852, 325] on span at bounding box center [849, 327] width 15 height 9
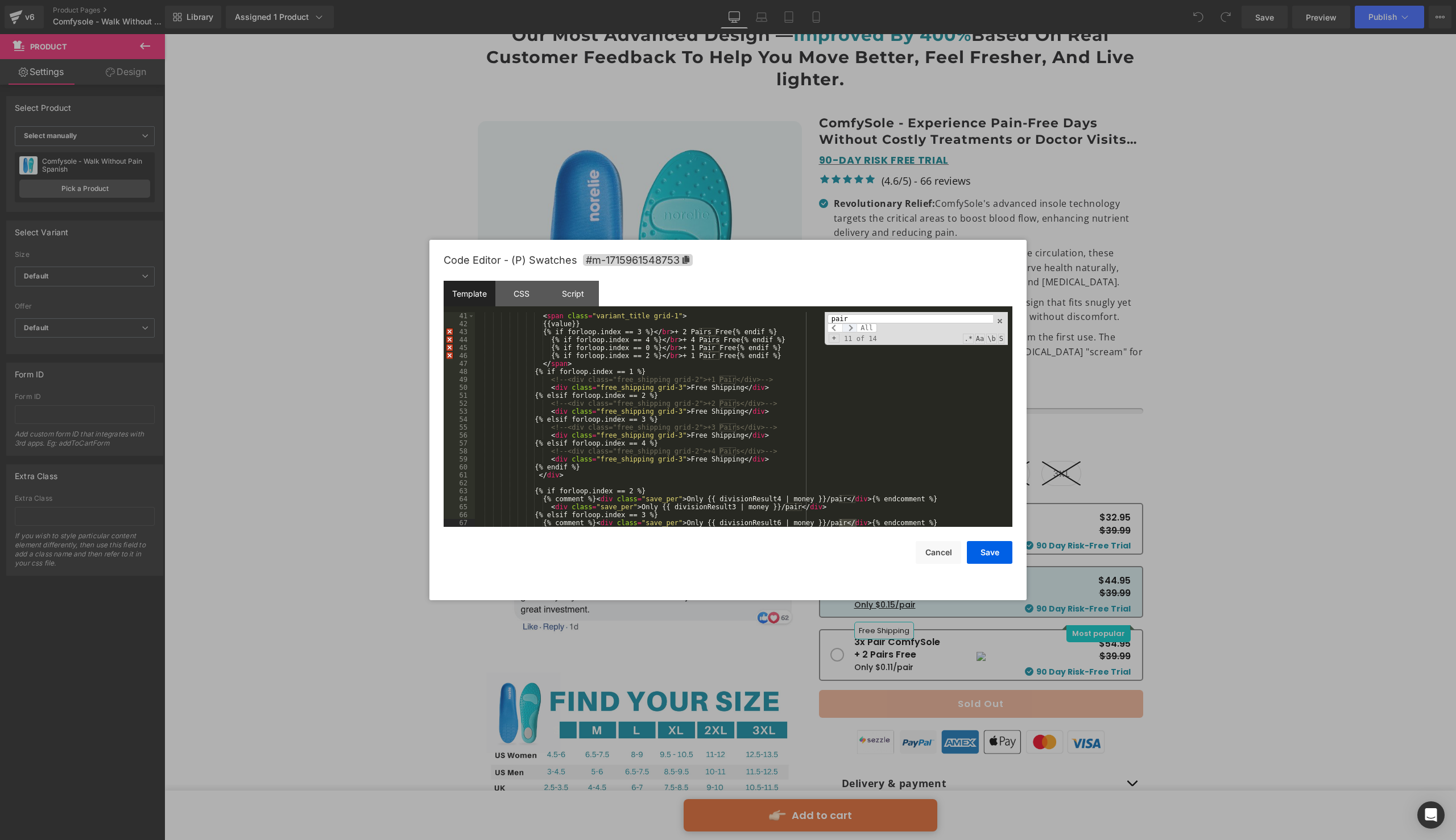
click at [852, 325] on span at bounding box center [849, 327] width 15 height 9
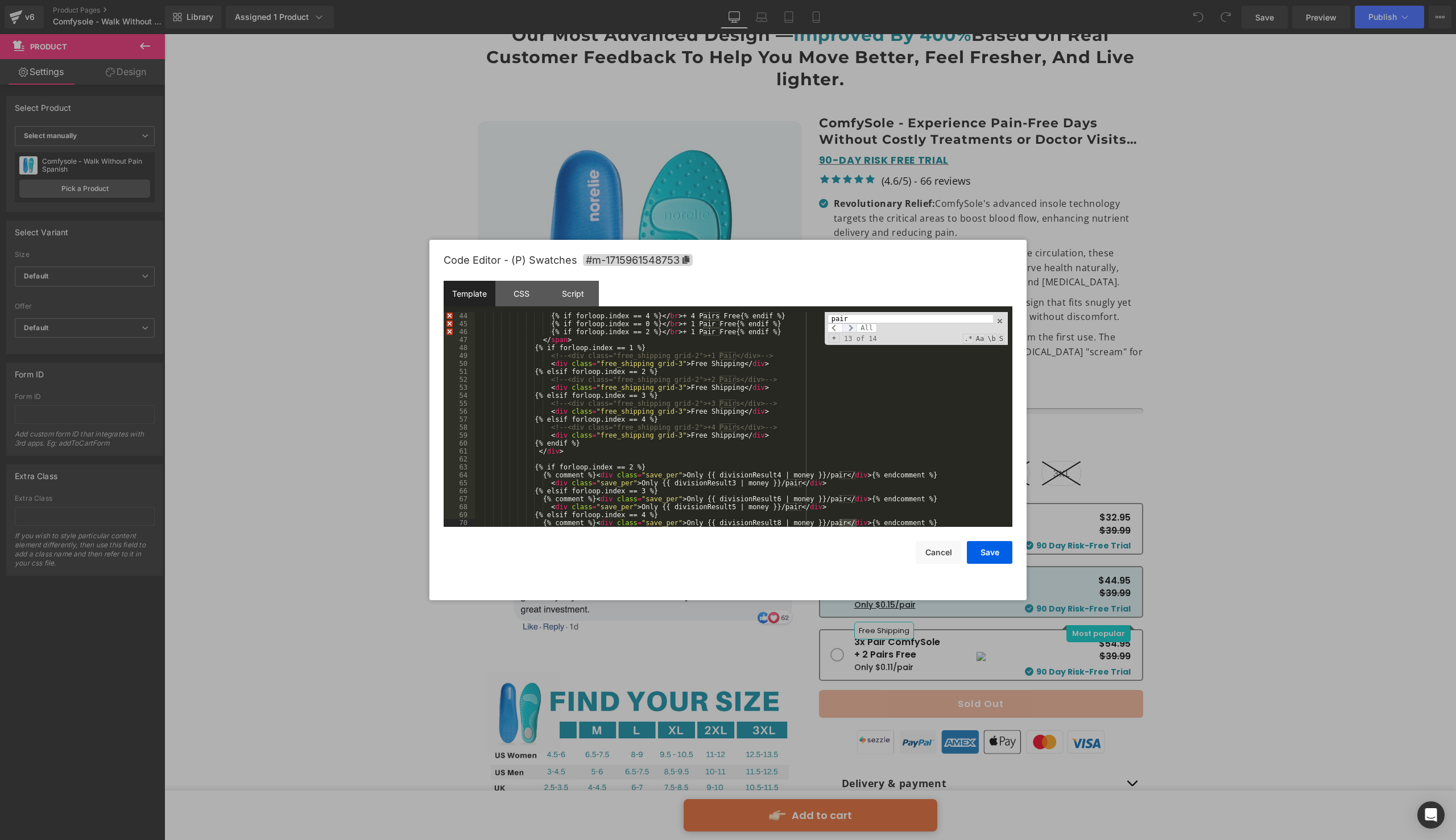
click at [852, 325] on span at bounding box center [849, 327] width 15 height 9
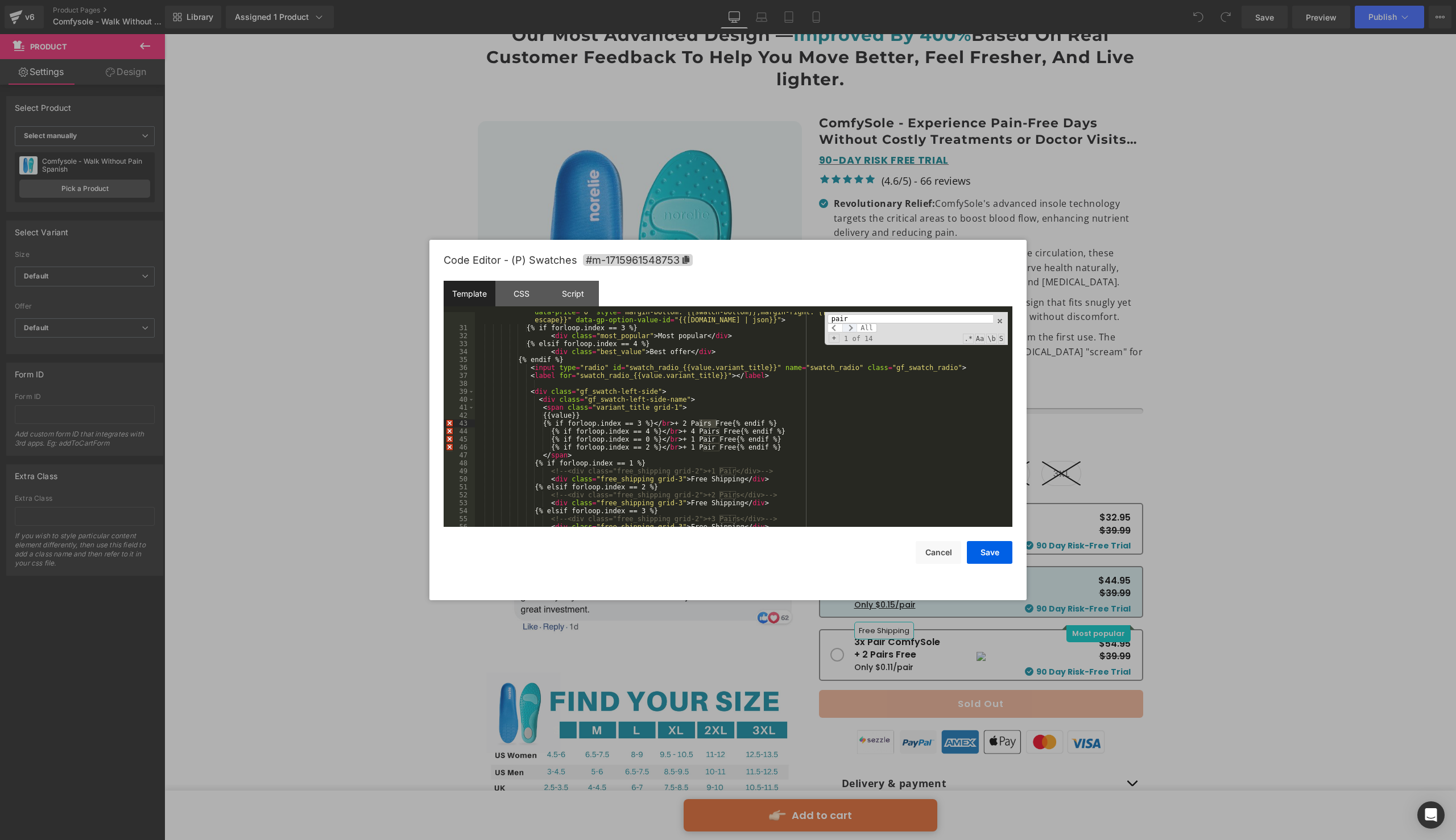
scroll to position [275, 0]
click at [831, 330] on span at bounding box center [835, 327] width 15 height 9
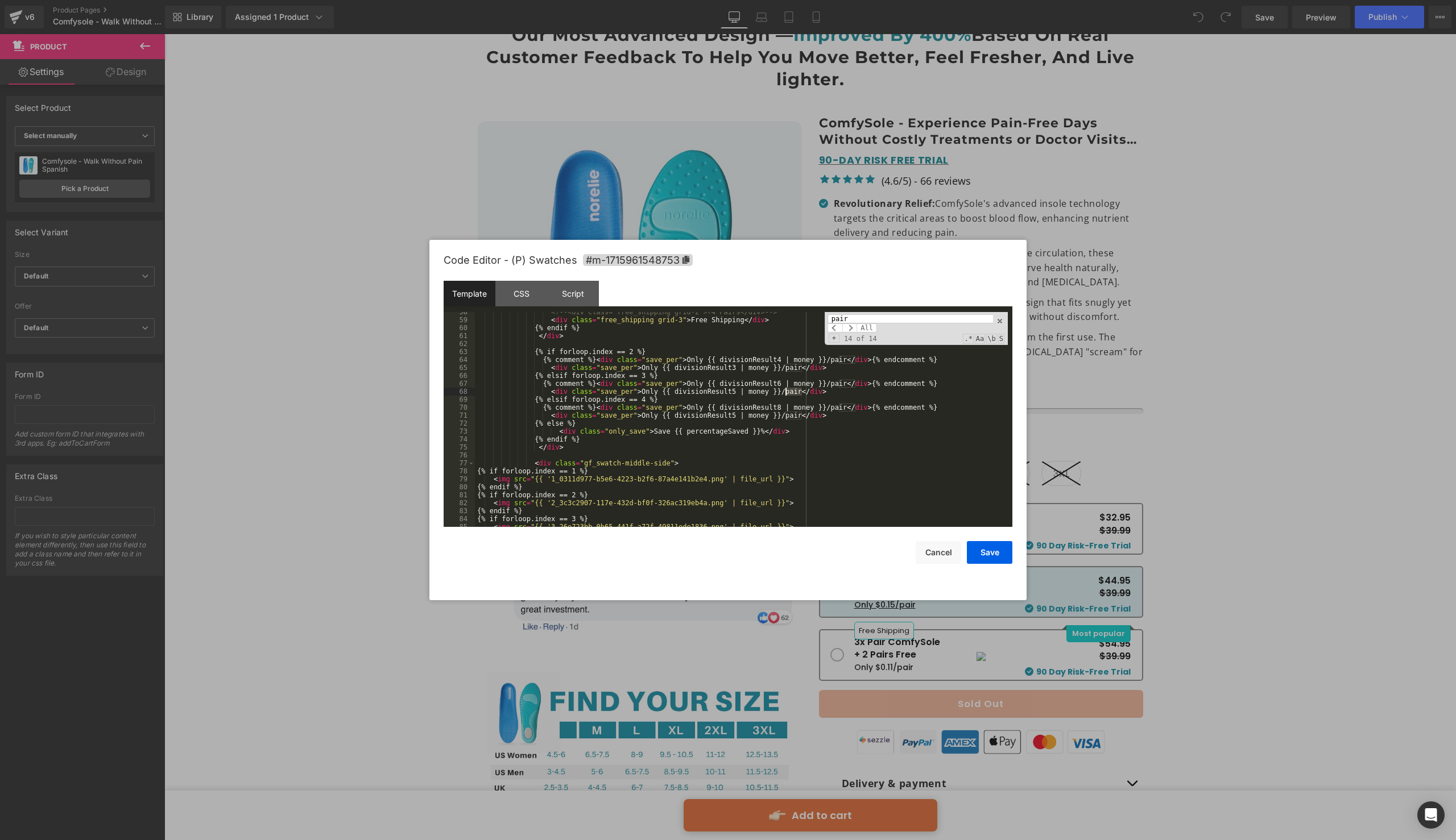
drag, startPoint x: 803, startPoint y: 394, endPoint x: 784, endPoint y: 394, distance: 19.0
click at [784, 394] on div "<!-- <div class="free_shipping grid-2">+4 Pairs</div> --> < div class = "free_s…" at bounding box center [741, 424] width 533 height 231
click at [934, 552] on button "Cancel" at bounding box center [938, 553] width 46 height 23
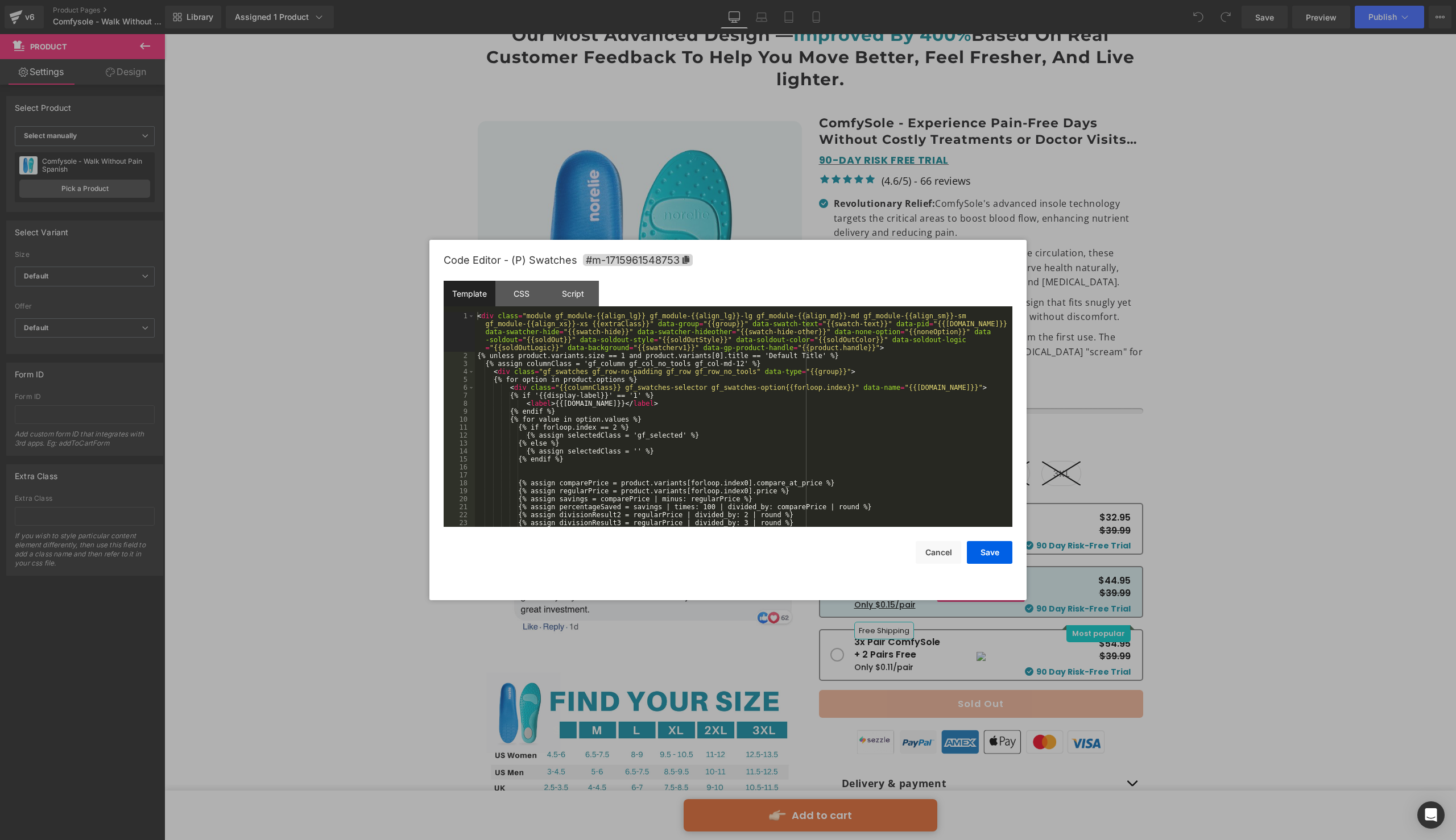
click at [872, 0] on div "You are previewing how the will restyle your page. You can not edit Elements in…" at bounding box center [728, 0] width 1456 height 0
click at [853, 414] on div "< div class = "module gf_module-{{align_lg}} gf_module-{{align_lg}}-lg gf_modul…" at bounding box center [741, 443] width 533 height 263
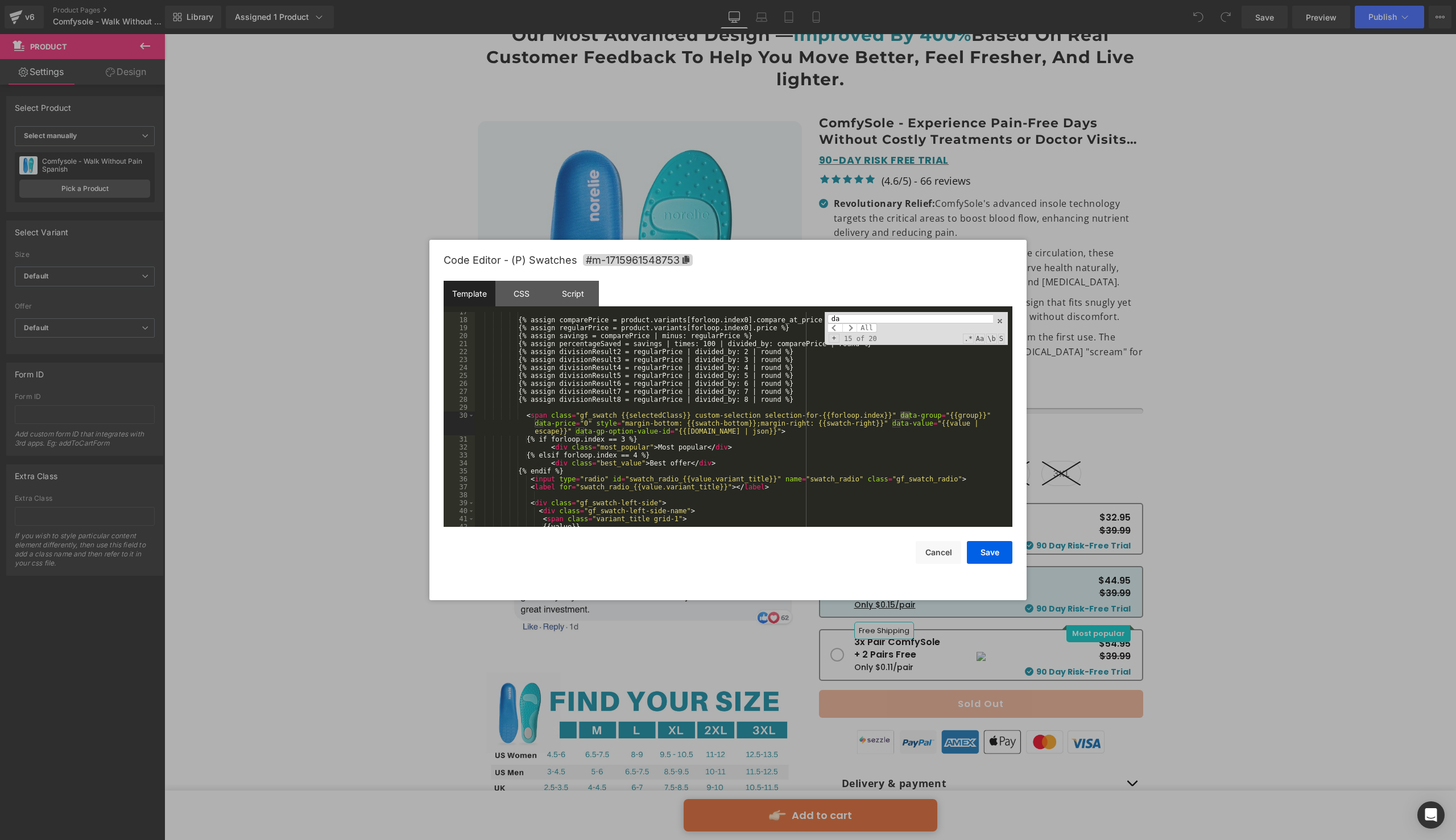
type input "d"
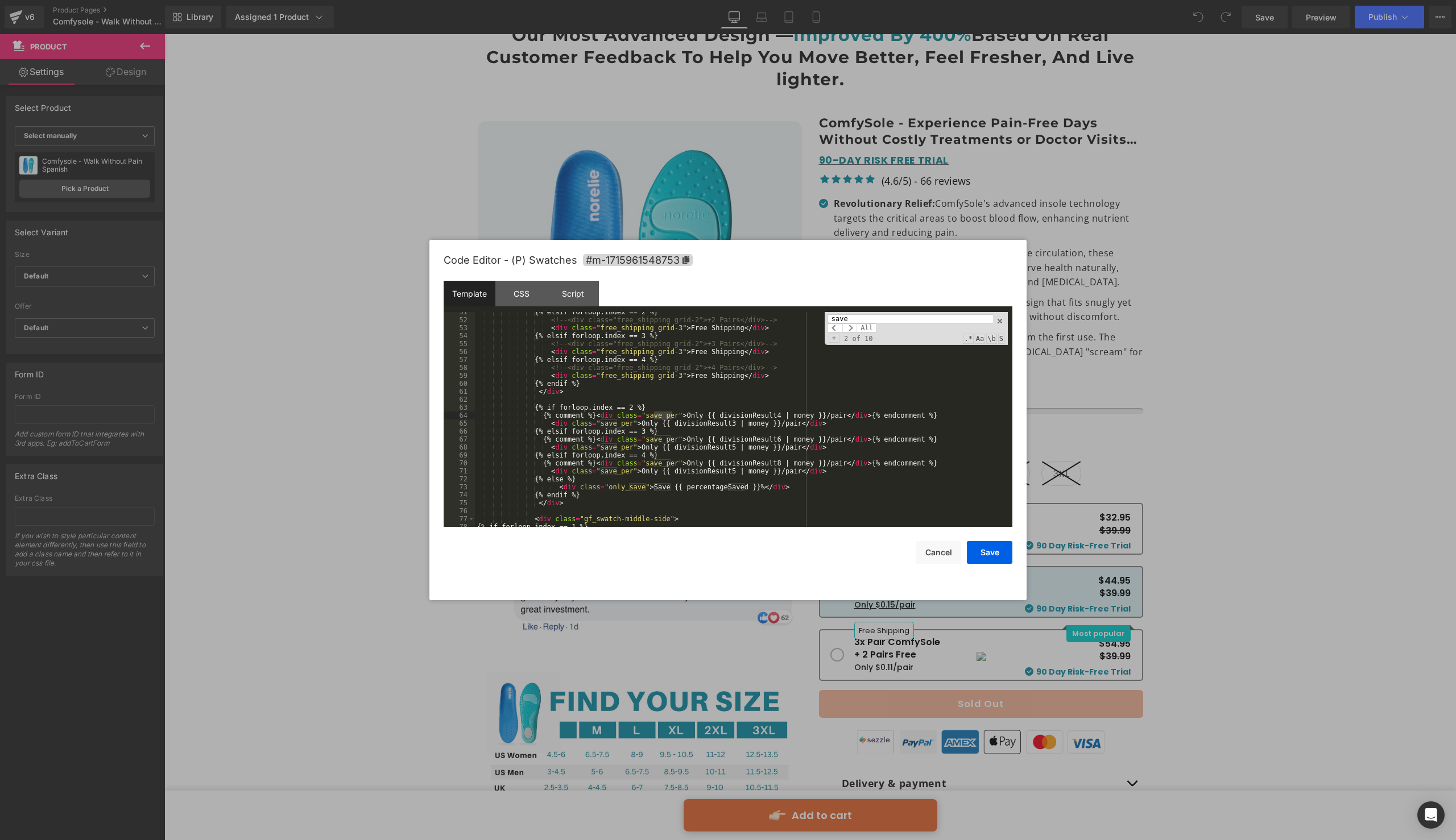
click at [852, 322] on input "save" at bounding box center [910, 318] width 165 height 9
type input "save"
click at [851, 327] on span at bounding box center [849, 327] width 15 height 9
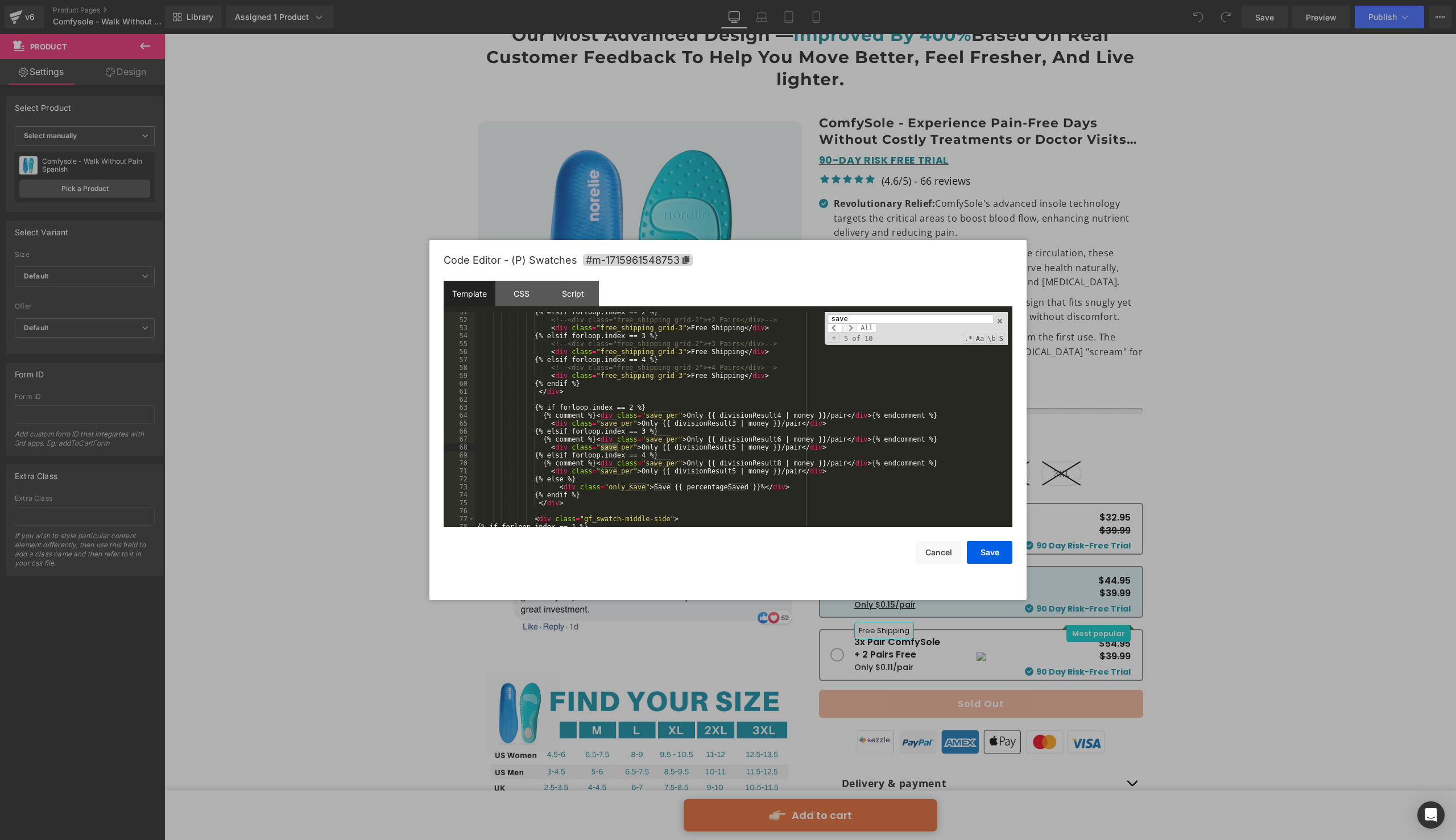
click at [851, 327] on span at bounding box center [849, 327] width 15 height 9
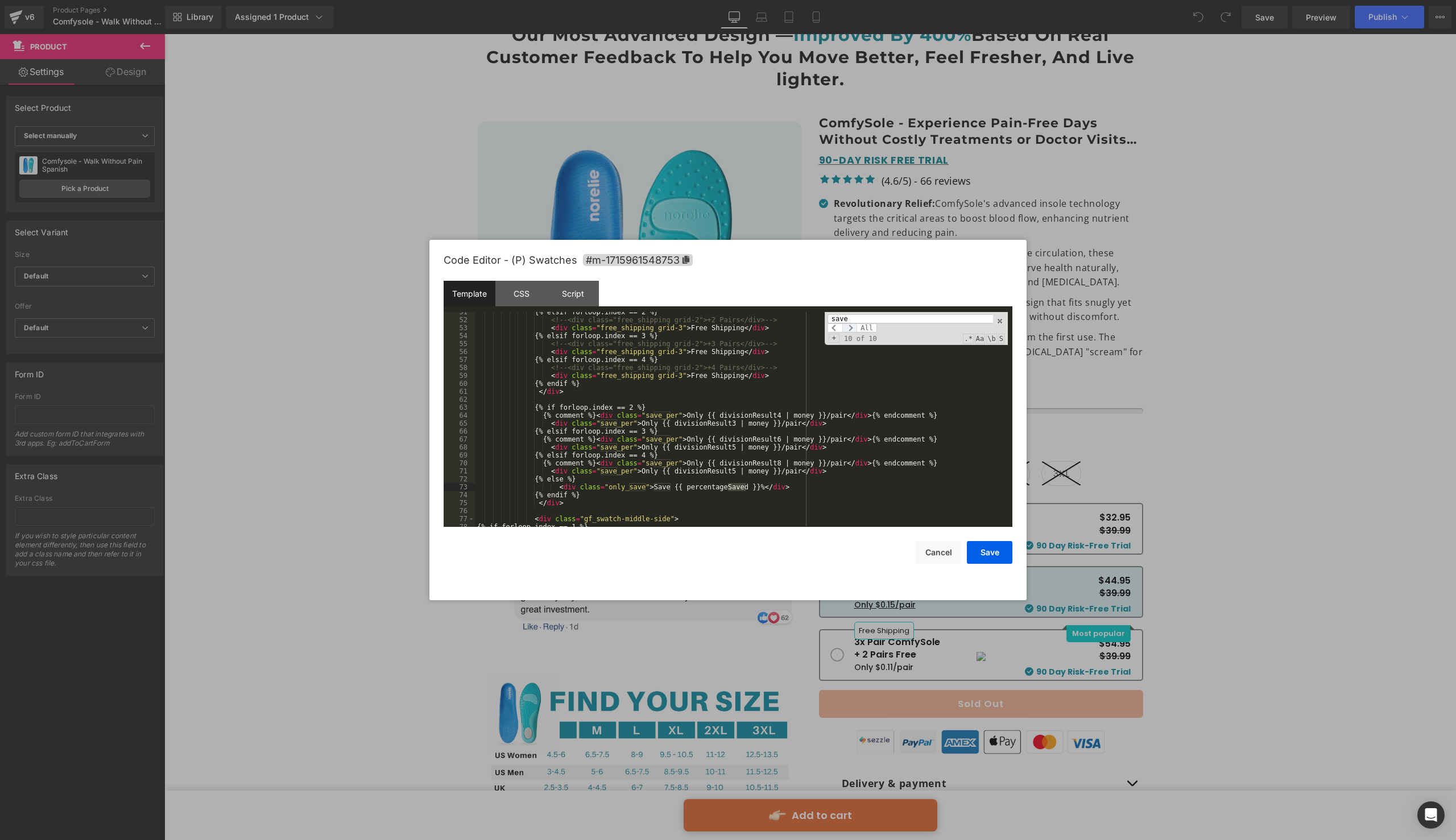
click at [851, 327] on span at bounding box center [849, 327] width 15 height 9
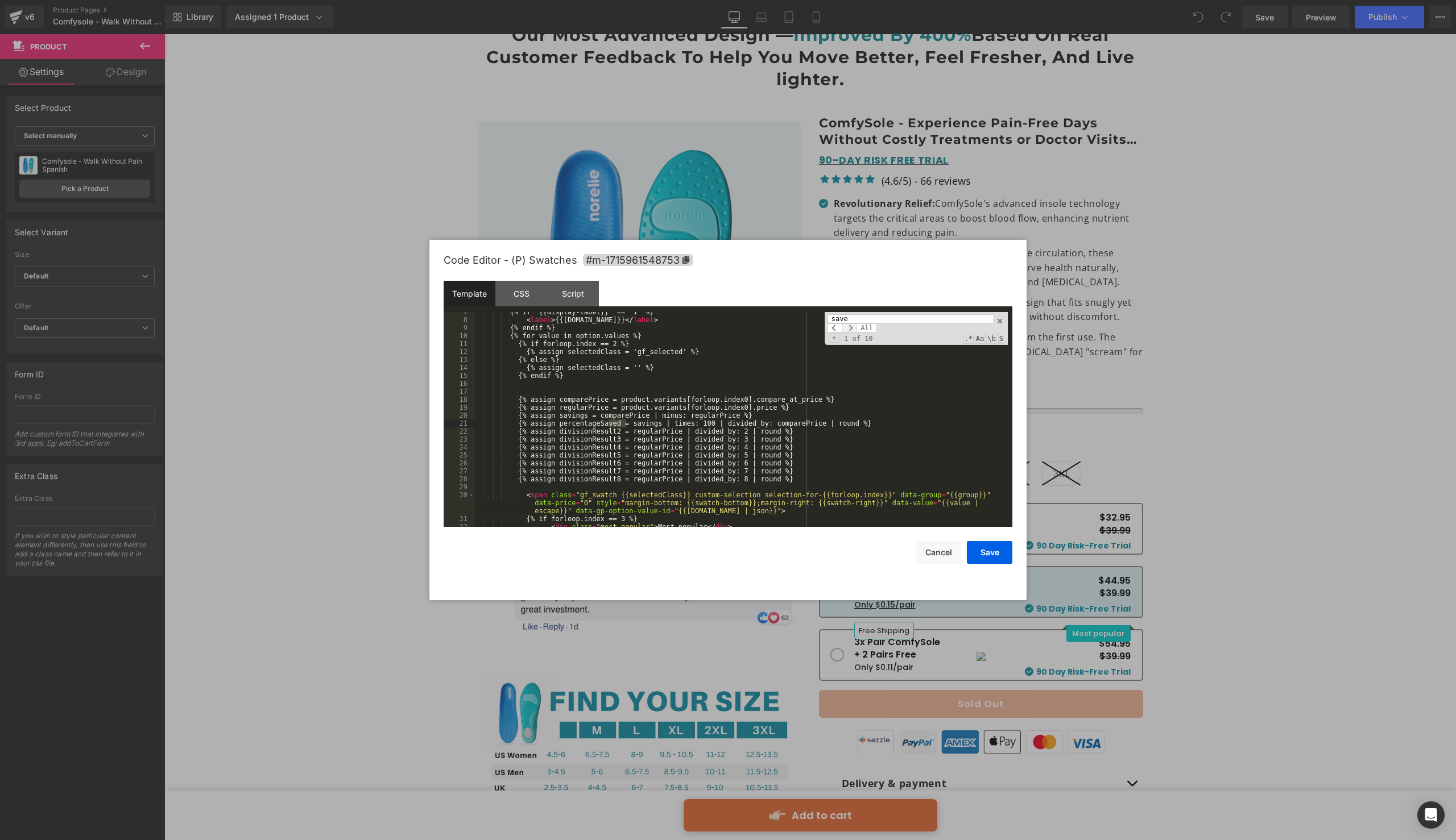
click at [851, 327] on span at bounding box center [849, 327] width 15 height 9
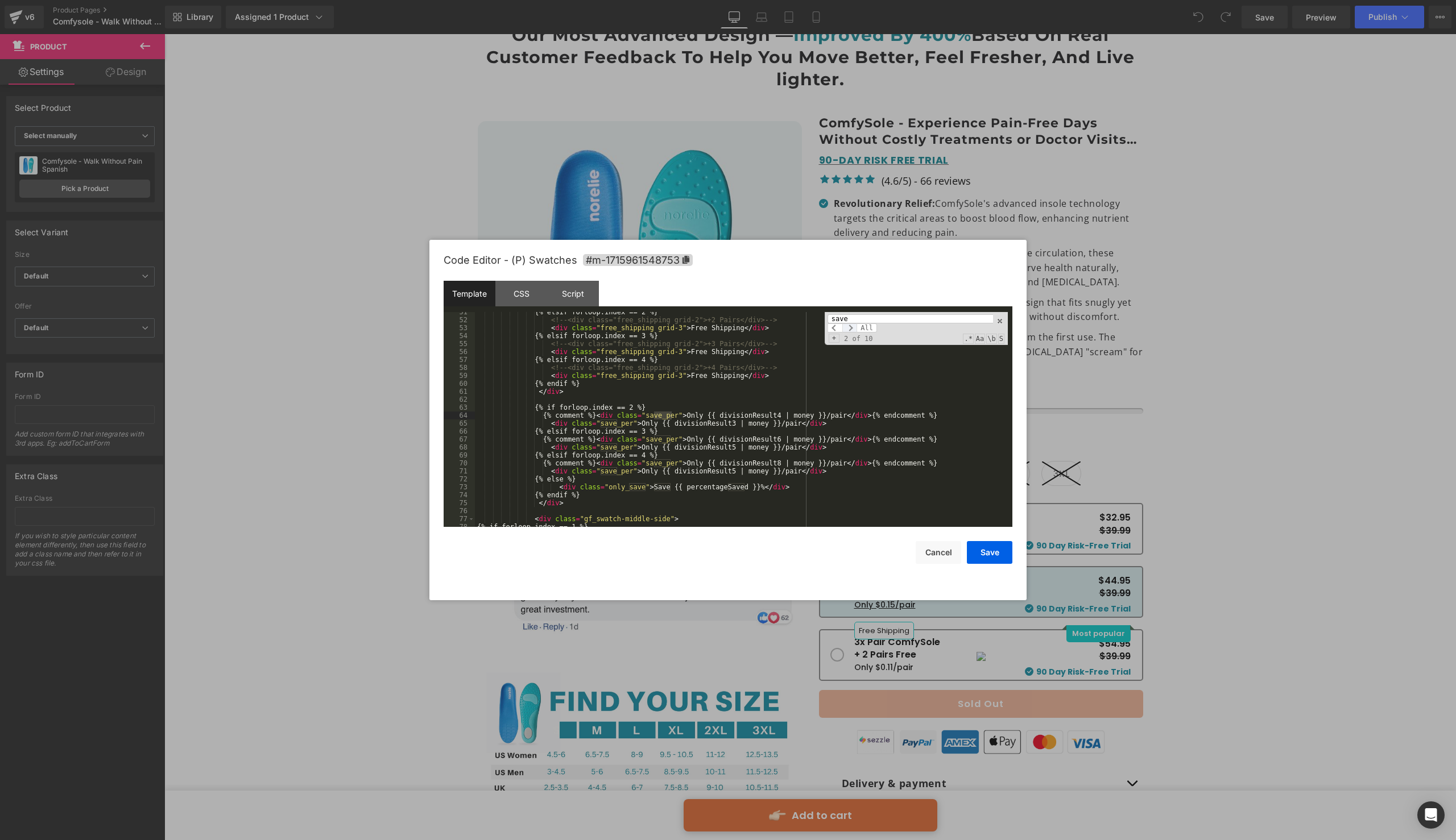
click at [851, 327] on span at bounding box center [849, 327] width 15 height 9
drag, startPoint x: 672, startPoint y: 416, endPoint x: 656, endPoint y: 416, distance: 16.0
click at [656, 416] on div "{% elsif forloop.index == 2 %} <!-- <div class="free_shipping grid-2">+2 Pairs<…" at bounding box center [741, 424] width 533 height 231
drag, startPoint x: 610, startPoint y: 488, endPoint x: 623, endPoint y: 488, distance: 13.0
click at [623, 488] on div "{% elsif forloop.index == 2 %} <!-- <div class="free_shipping grid-2">+2 Pairs<…" at bounding box center [741, 424] width 533 height 231
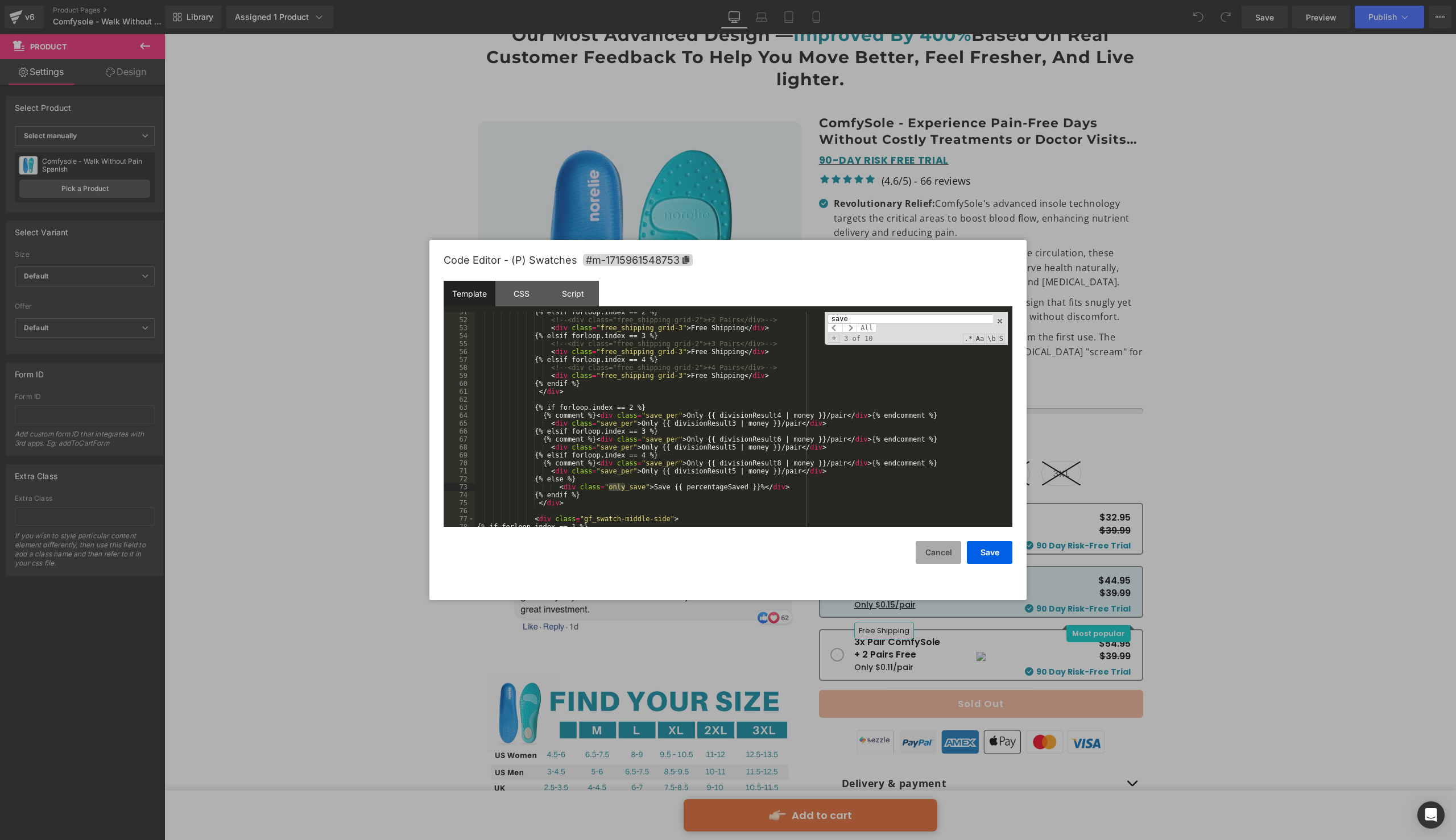
click at [946, 550] on button "Cancel" at bounding box center [938, 553] width 46 height 23
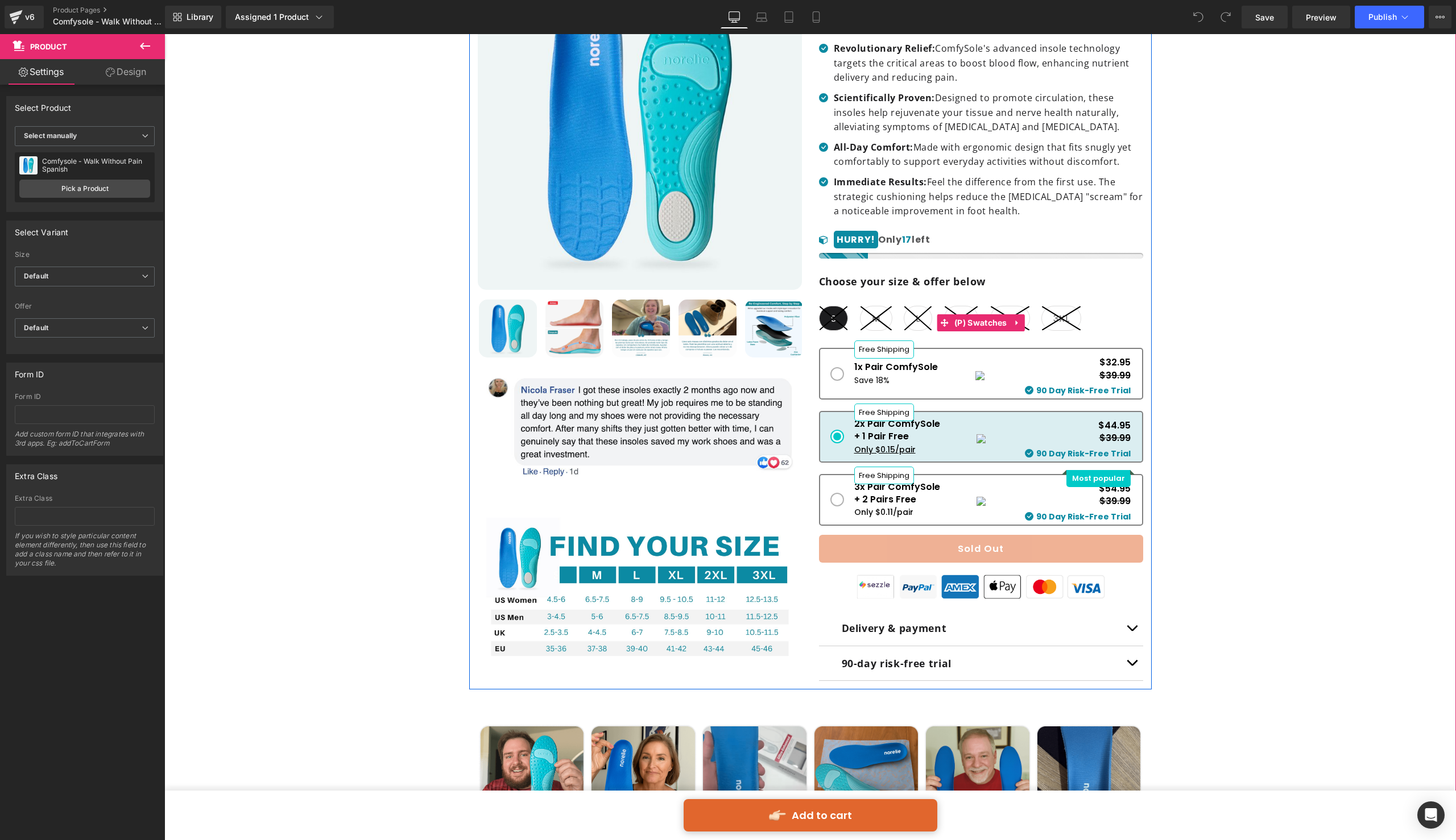
scroll to position [361, 0]
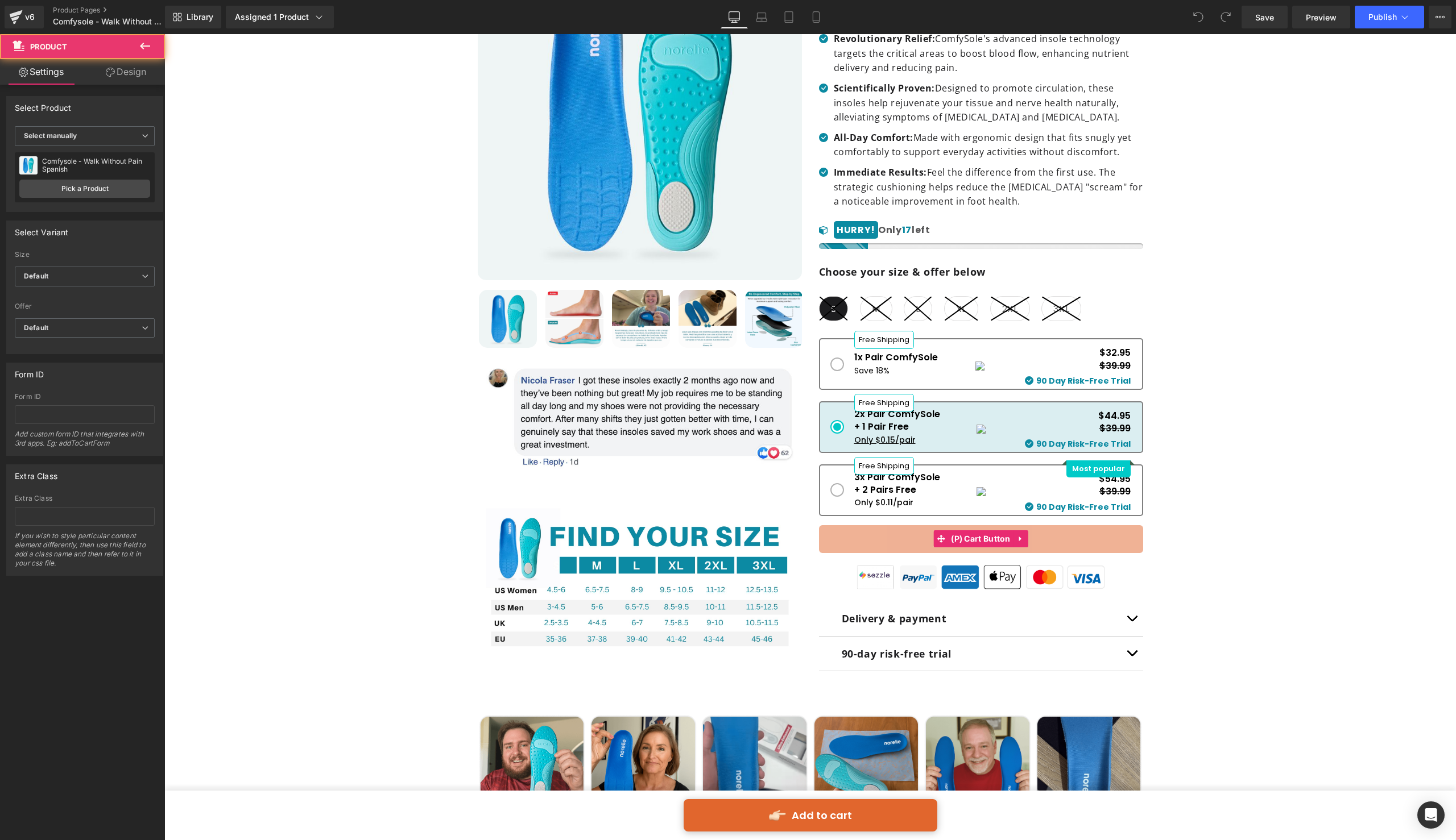
drag, startPoint x: 1284, startPoint y: 585, endPoint x: 1118, endPoint y: 552, distance: 169.2
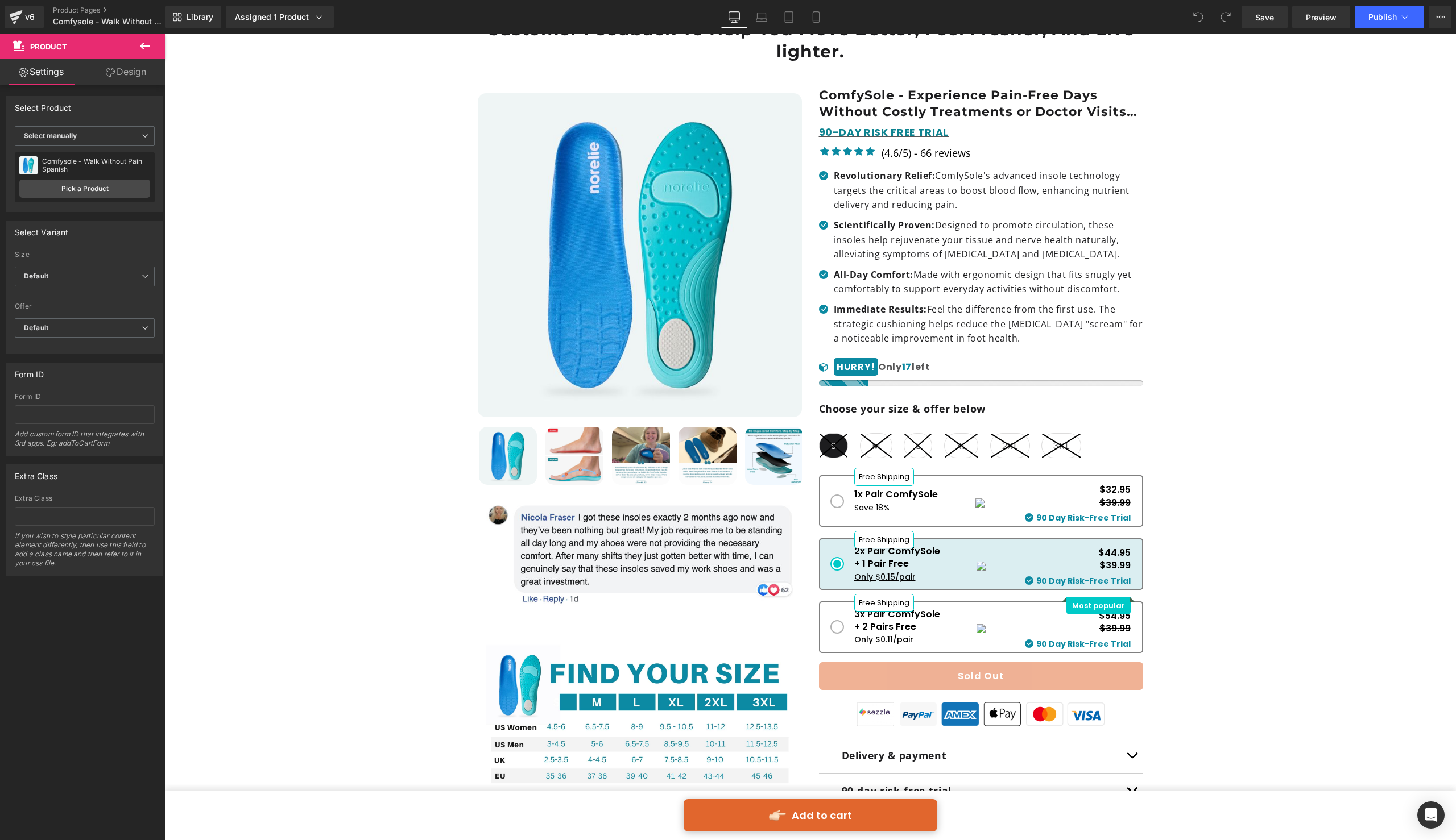
scroll to position [253, 0]
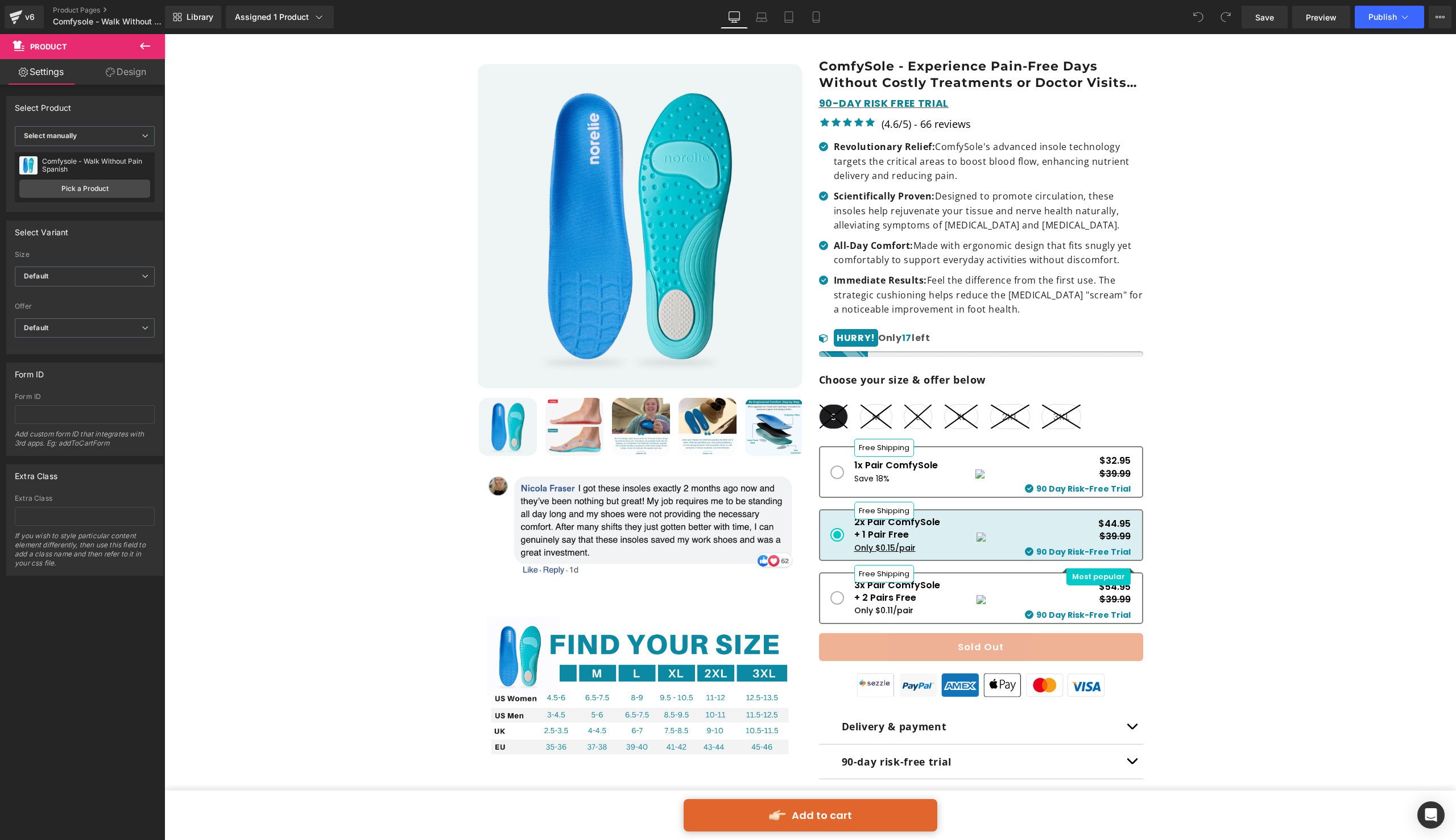
click at [852, 812] on link "Add to cart" at bounding box center [810, 815] width 254 height 32
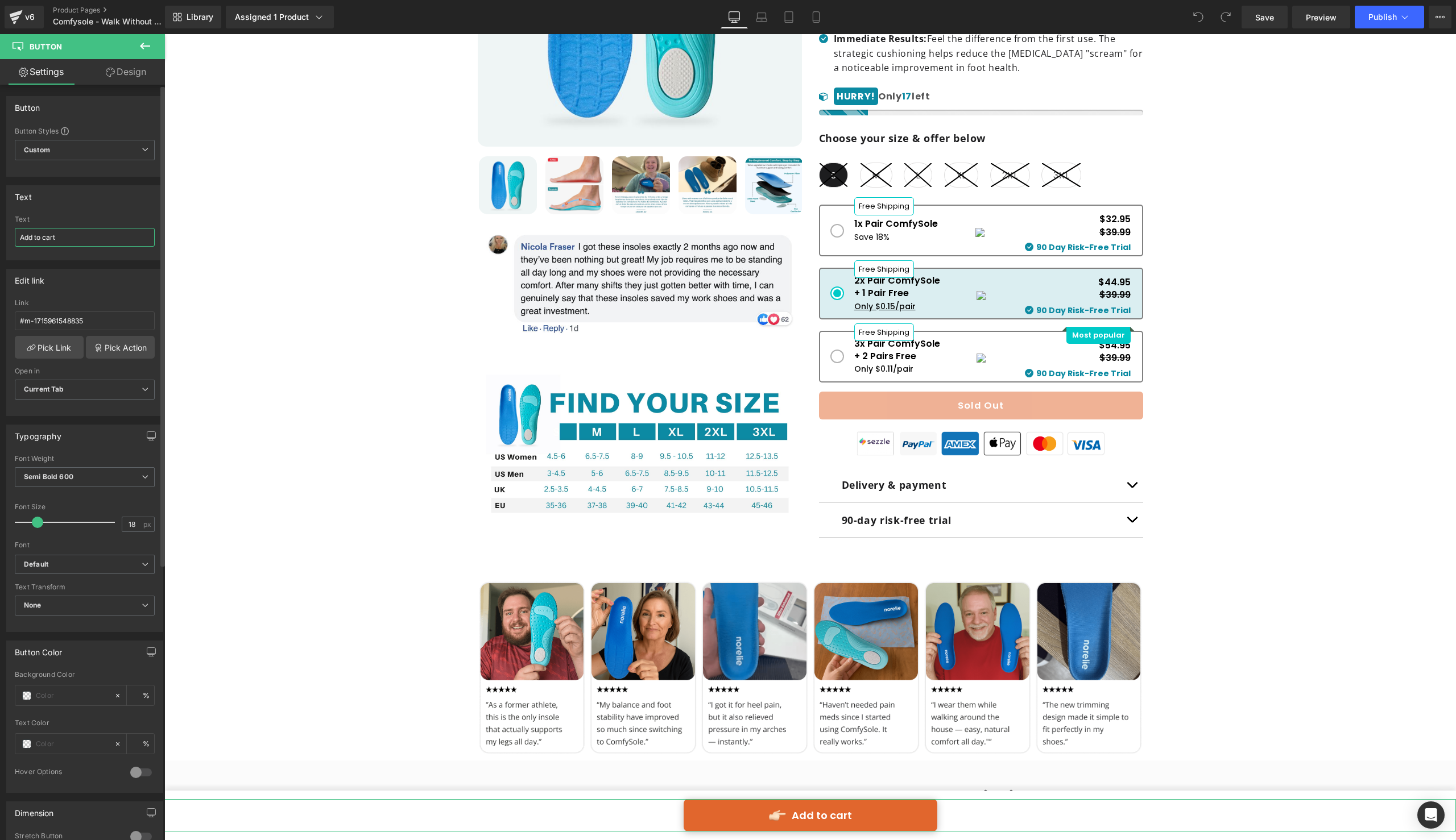
click at [94, 234] on input "Add to cart" at bounding box center [85, 237] width 140 height 19
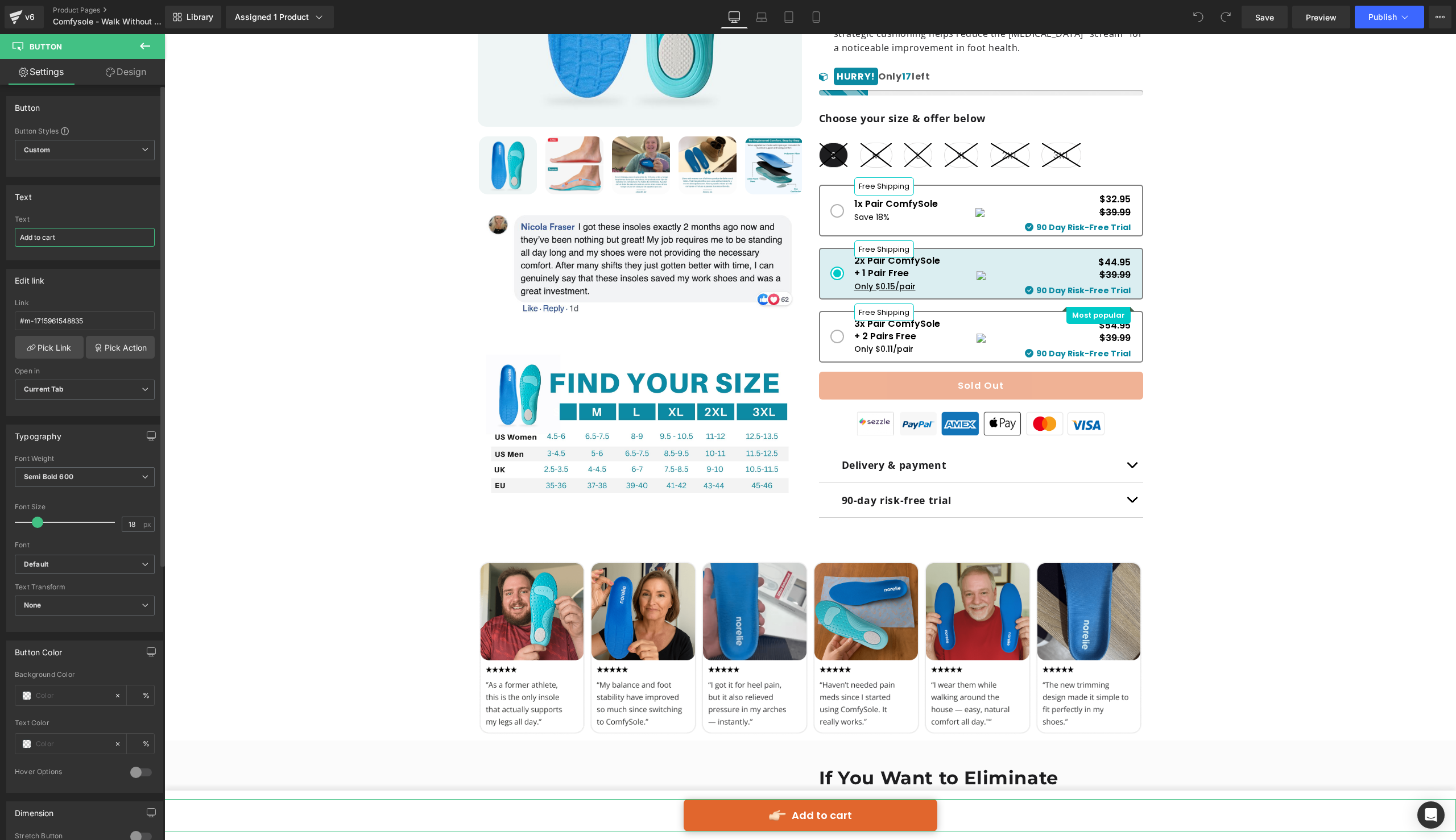
click at [94, 234] on input "Add to cart" at bounding box center [85, 237] width 140 height 19
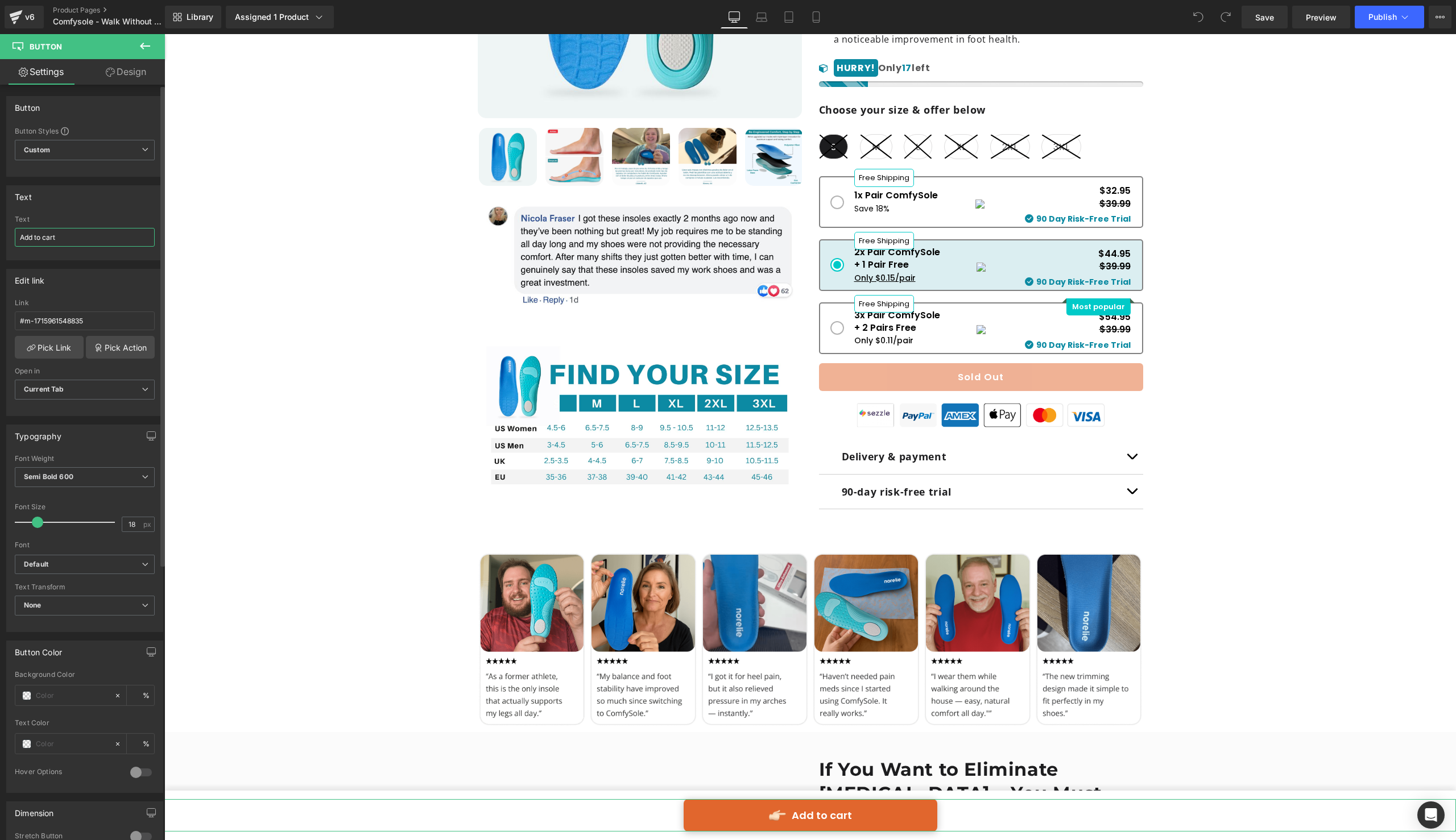
click at [94, 234] on input "Add to cart" at bounding box center [85, 237] width 140 height 19
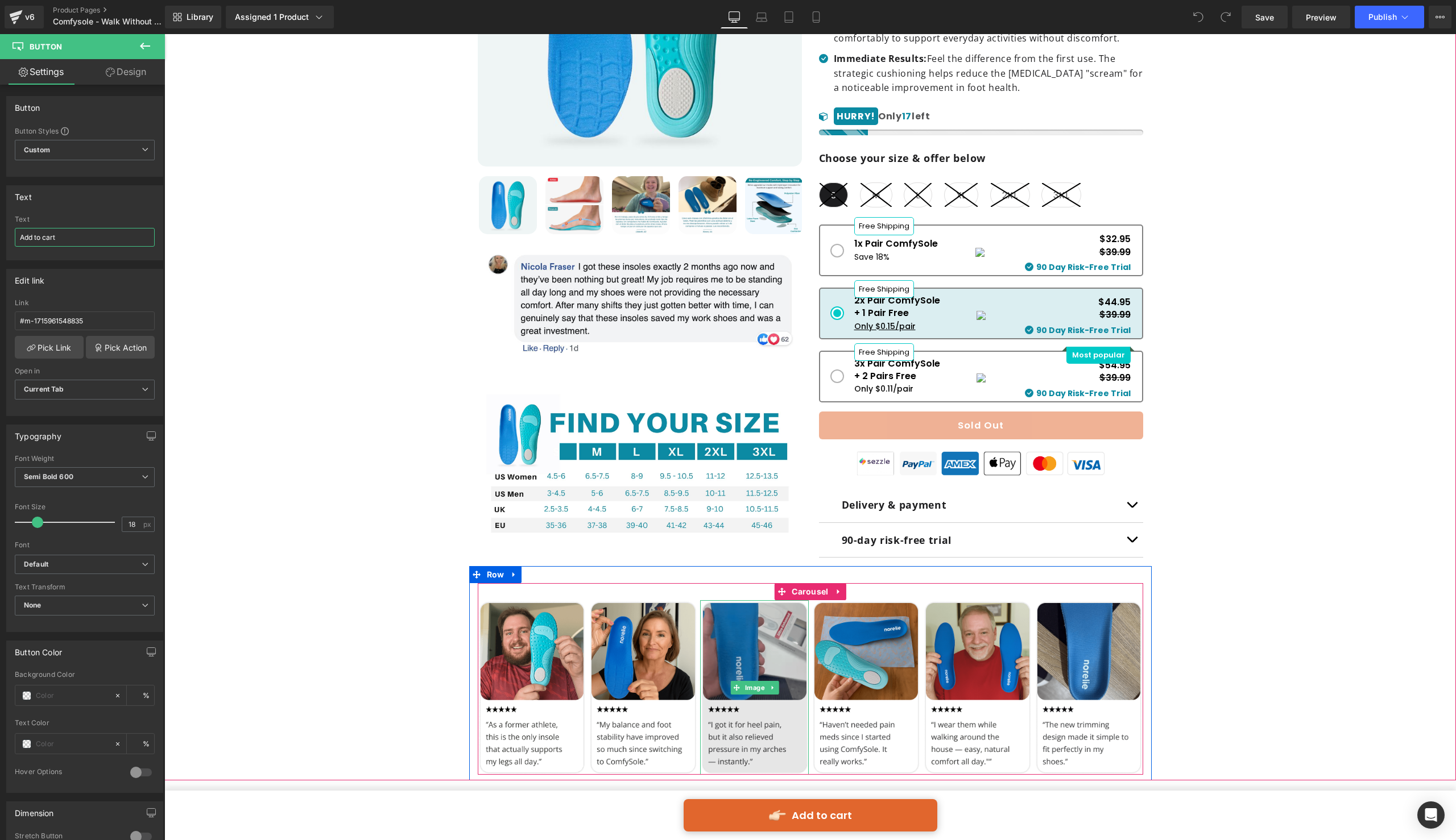
scroll to position [442, 0]
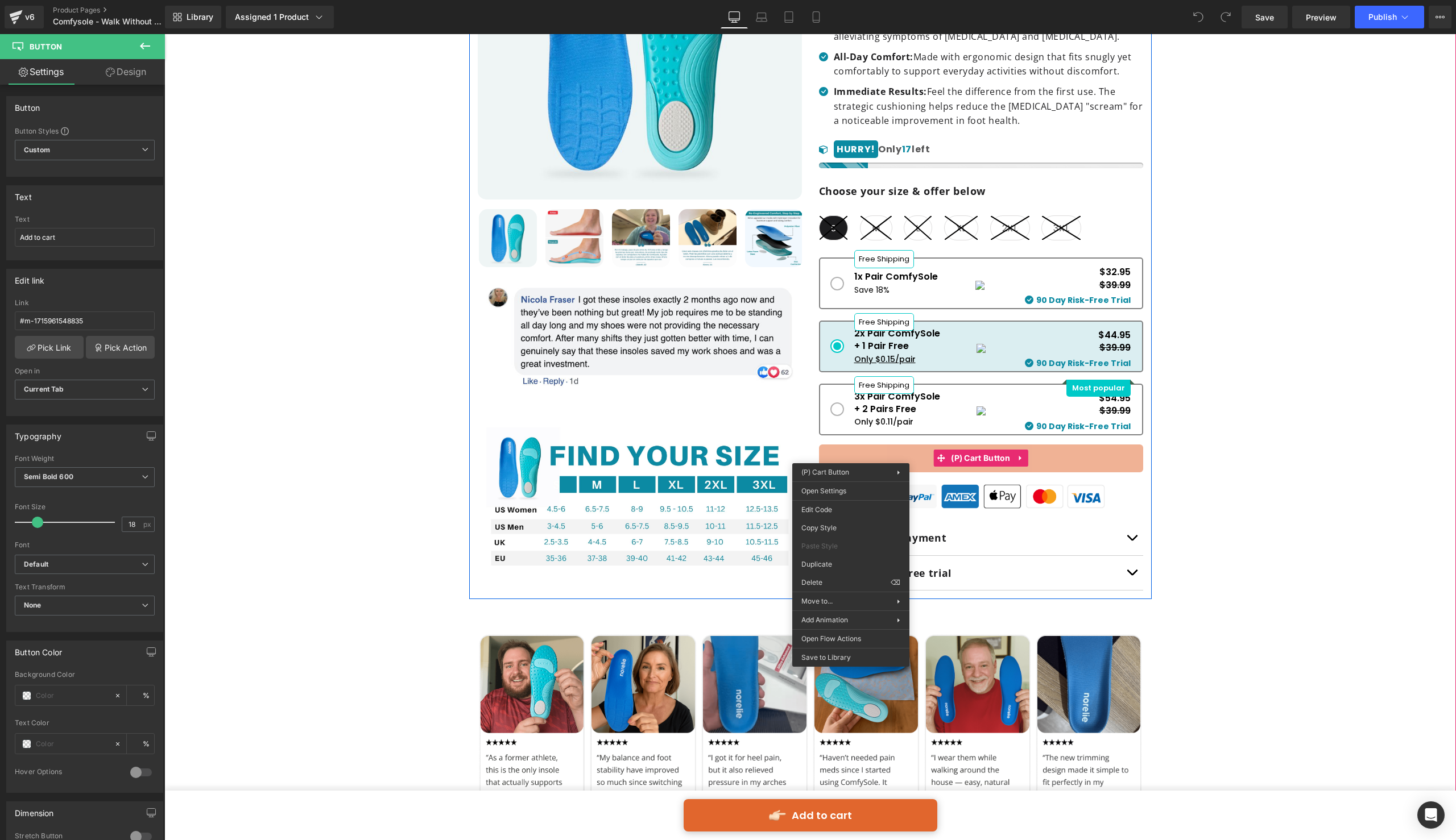
click at [907, 459] on button "Sold Out" at bounding box center [980, 458] width 324 height 28
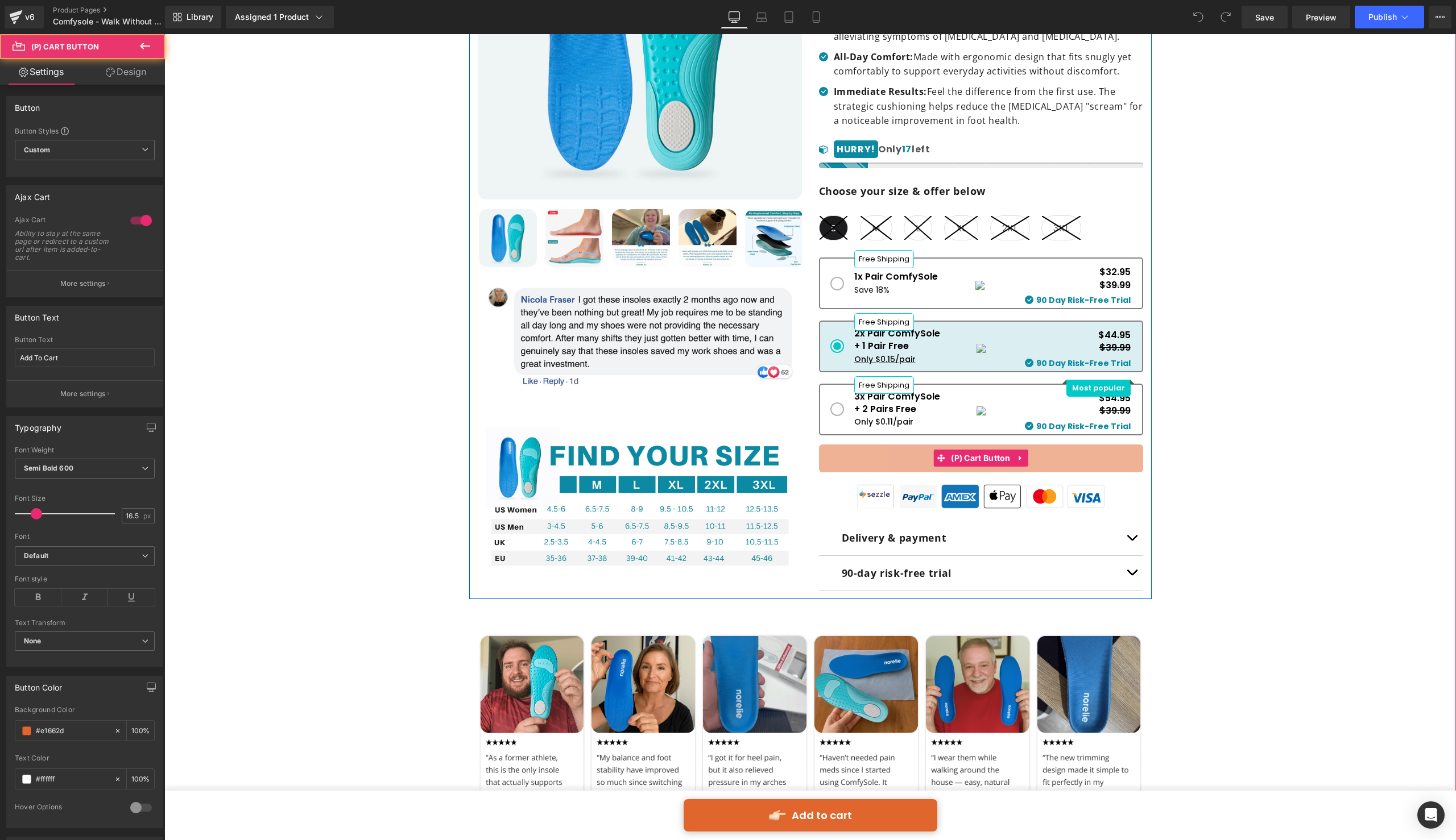
click at [975, 454] on div "Sold Out (P) Cart Button" at bounding box center [980, 458] width 324 height 28
click at [977, 454] on span "(P) Cart Button" at bounding box center [980, 458] width 66 height 17
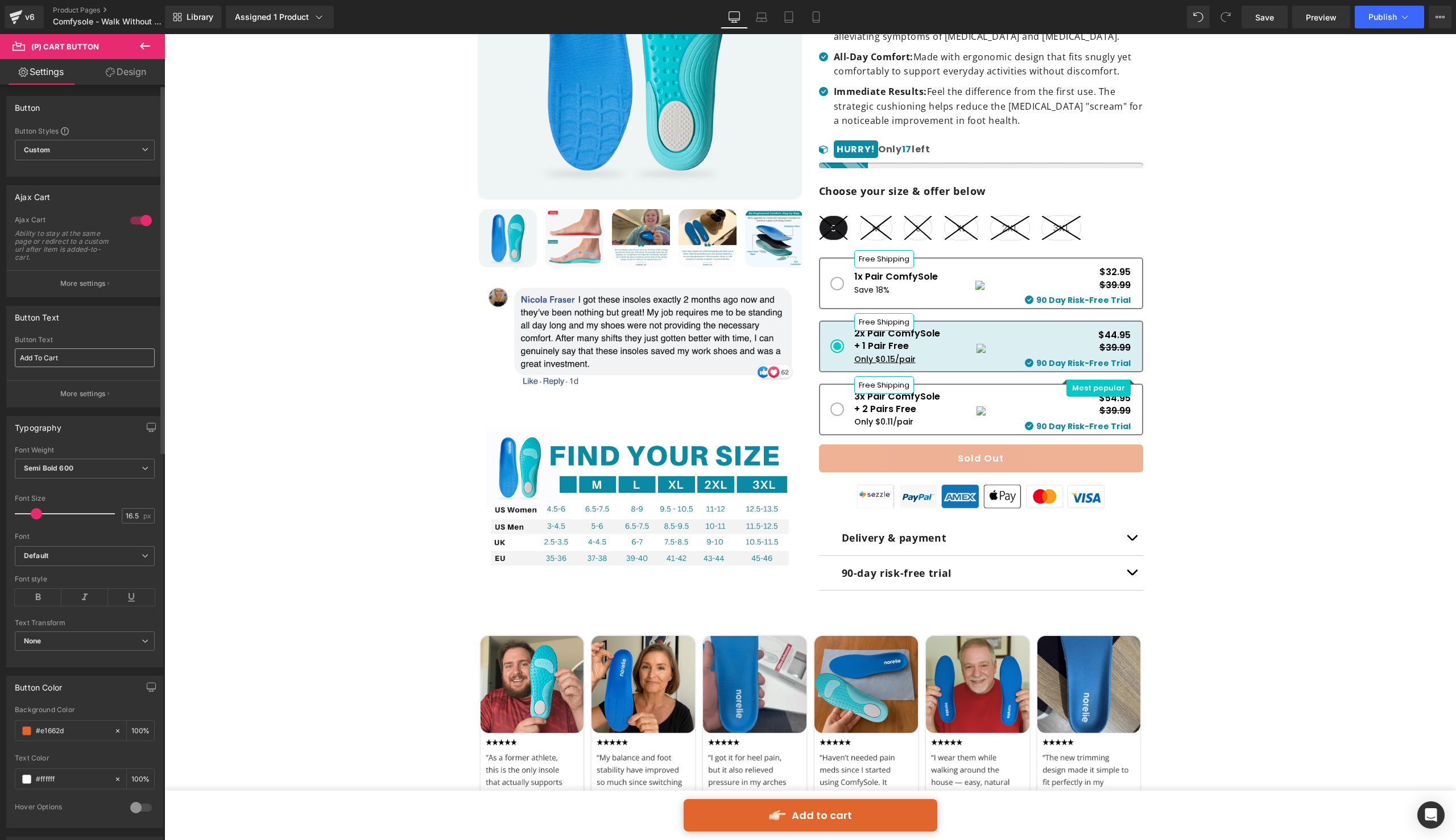
click at [85, 361] on input "Add To Cart" at bounding box center [85, 358] width 140 height 19
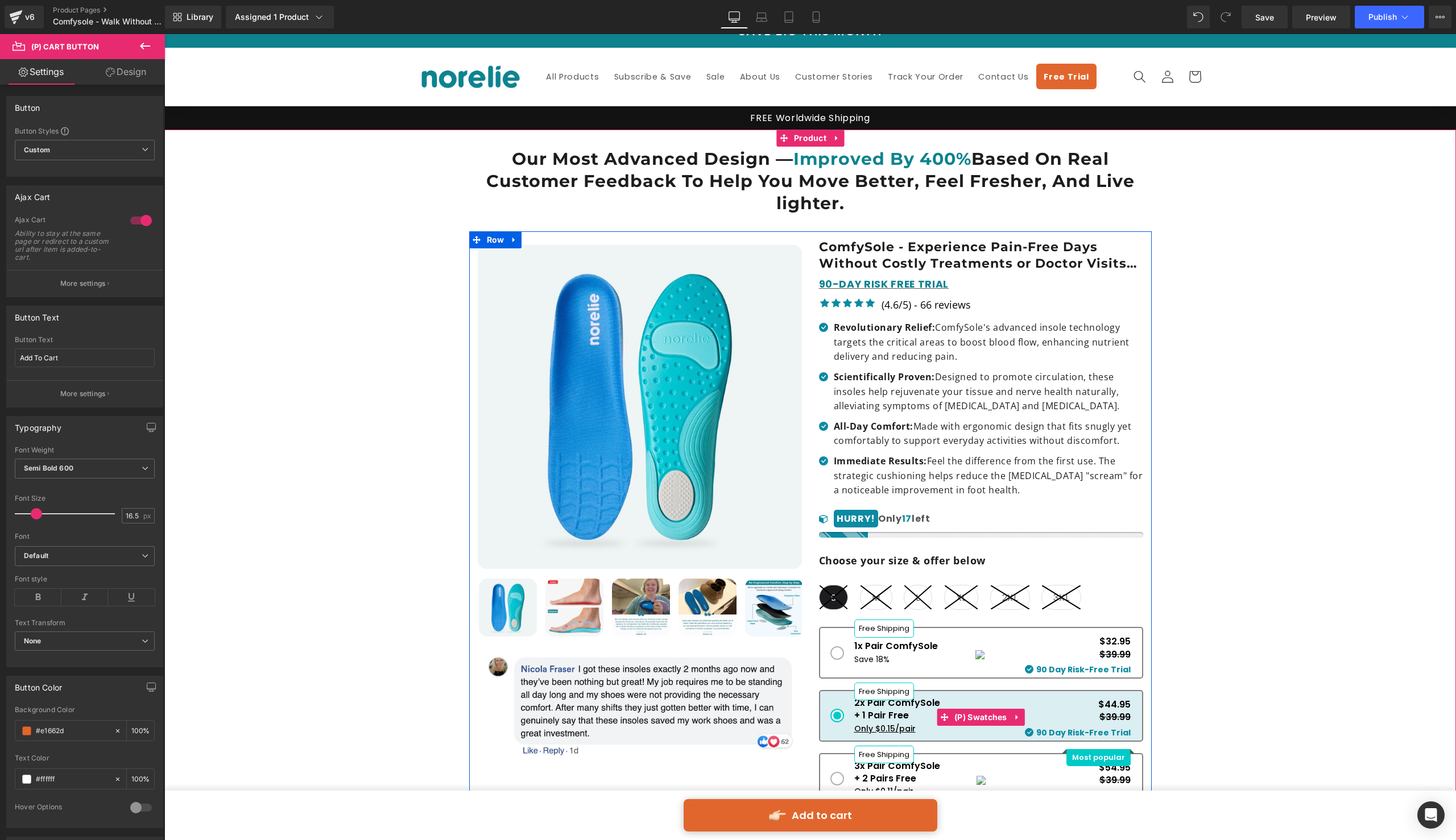
scroll to position [0, 0]
